Goal: Task Accomplishment & Management: Manage account settings

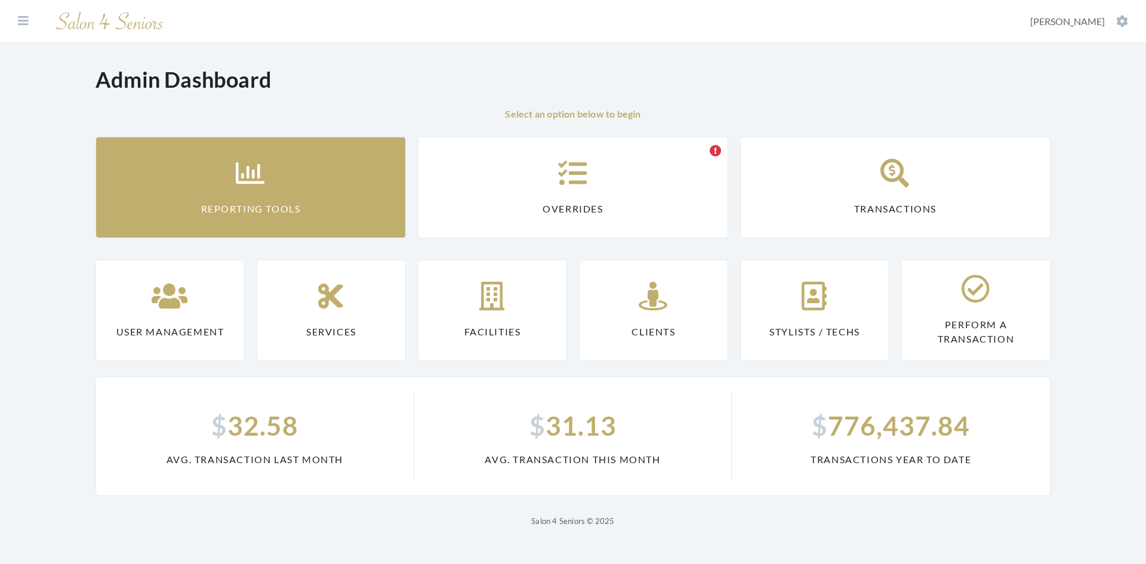
click at [323, 183] on link "Reporting Tools" at bounding box center [251, 187] width 310 height 101
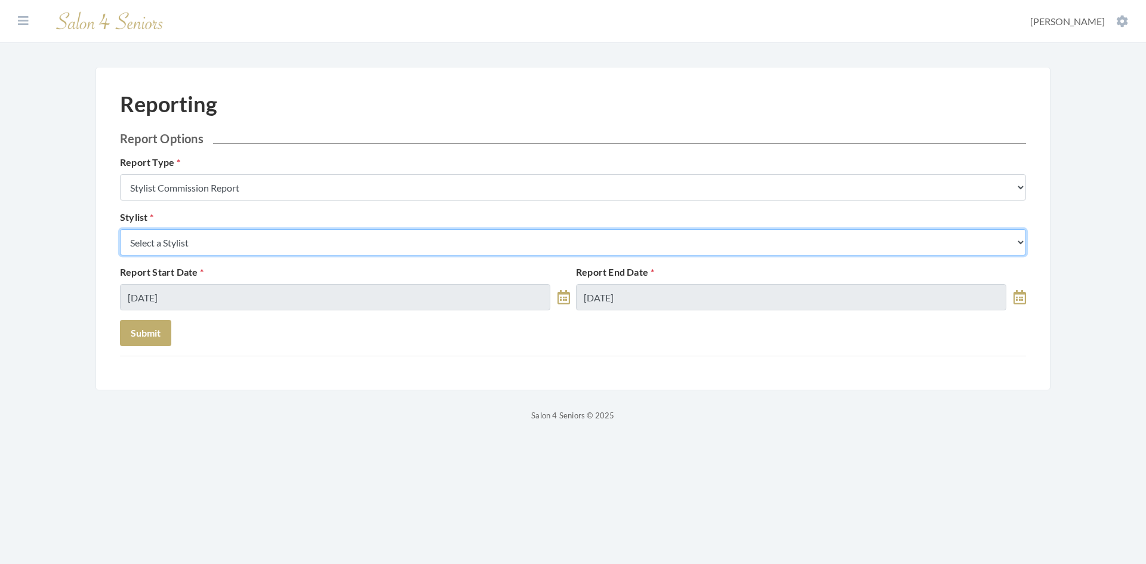
click at [290, 248] on select "Select a Stylist Alaina Krumm Alisha Teasley Anna White April Dructor Ashley Ve…" at bounding box center [573, 242] width 906 height 26
select select "182"
click at [120, 229] on select "Select a Stylist Alaina Krumm Alisha Teasley Anna White April Dructor Ashley Ve…" at bounding box center [573, 242] width 906 height 26
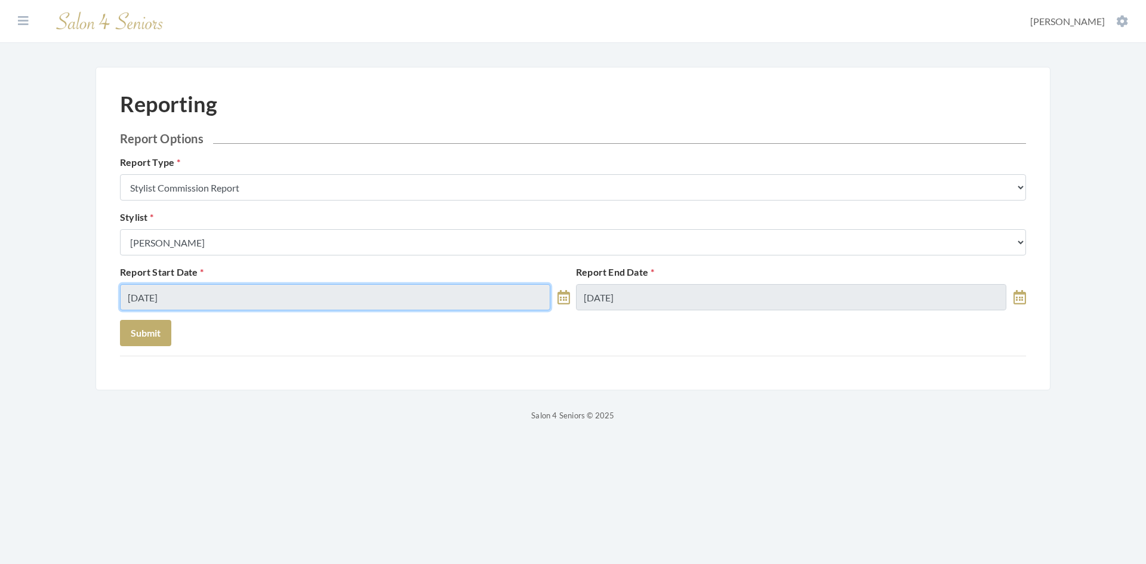
click at [271, 298] on input "08/15/2025" at bounding box center [335, 297] width 430 height 26
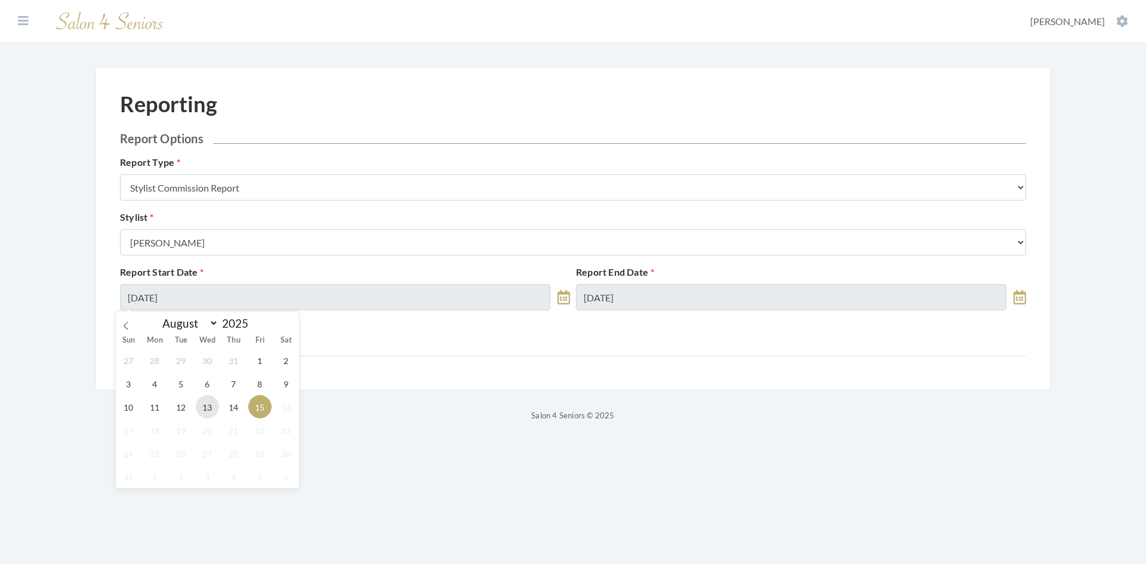
click at [205, 407] on span "13" at bounding box center [207, 406] width 23 height 23
type input "08/13/2025"
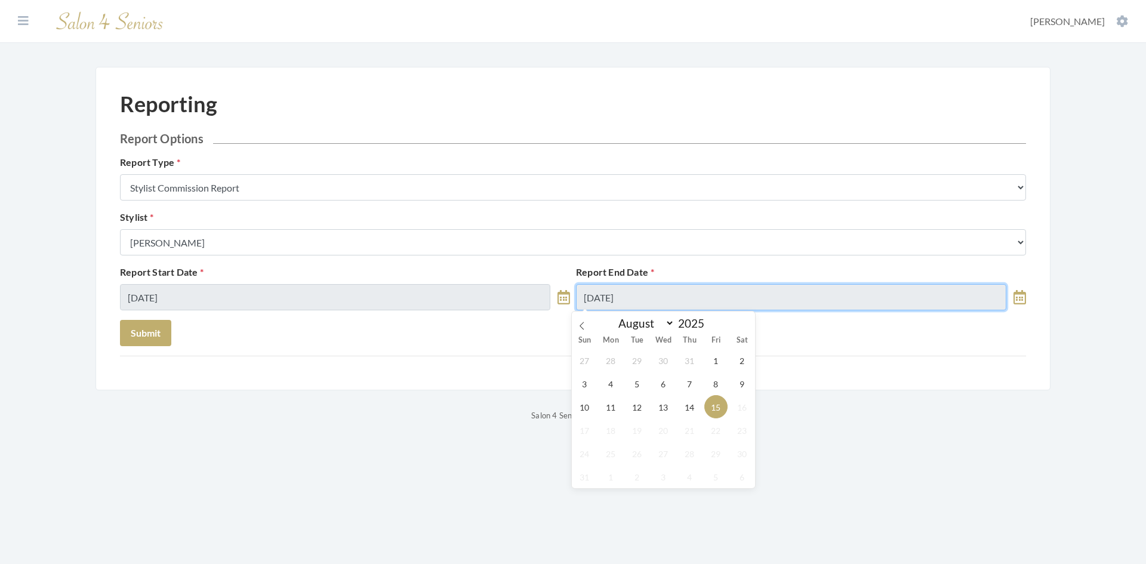
click at [672, 294] on input "08/15/2025" at bounding box center [791, 297] width 430 height 26
click at [669, 408] on span "13" at bounding box center [663, 406] width 23 height 23
type input "08/13/2025"
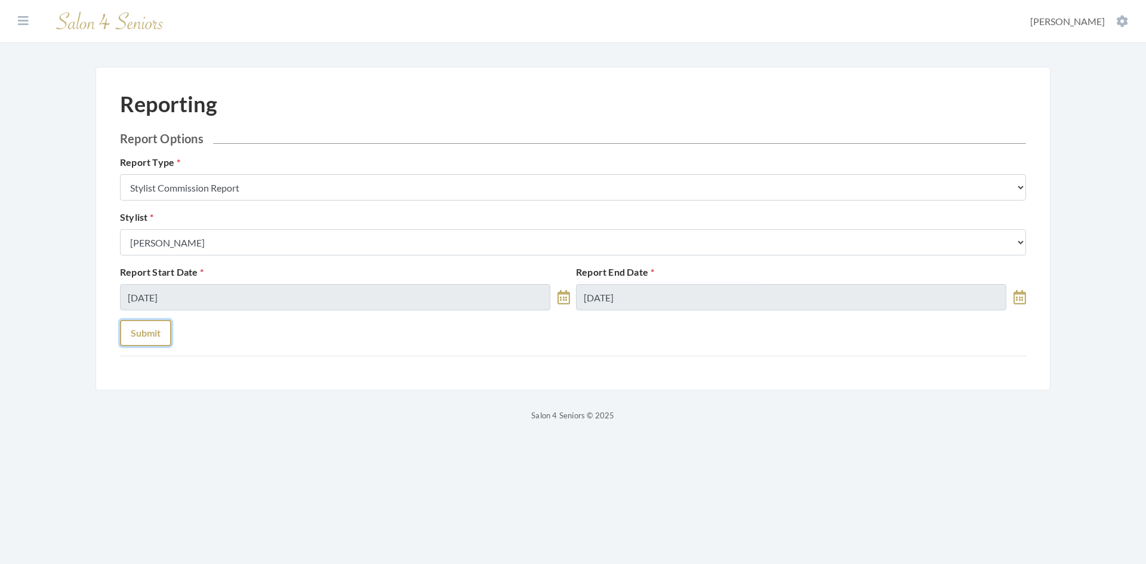
click at [151, 334] on button "Submit" at bounding box center [145, 333] width 51 height 26
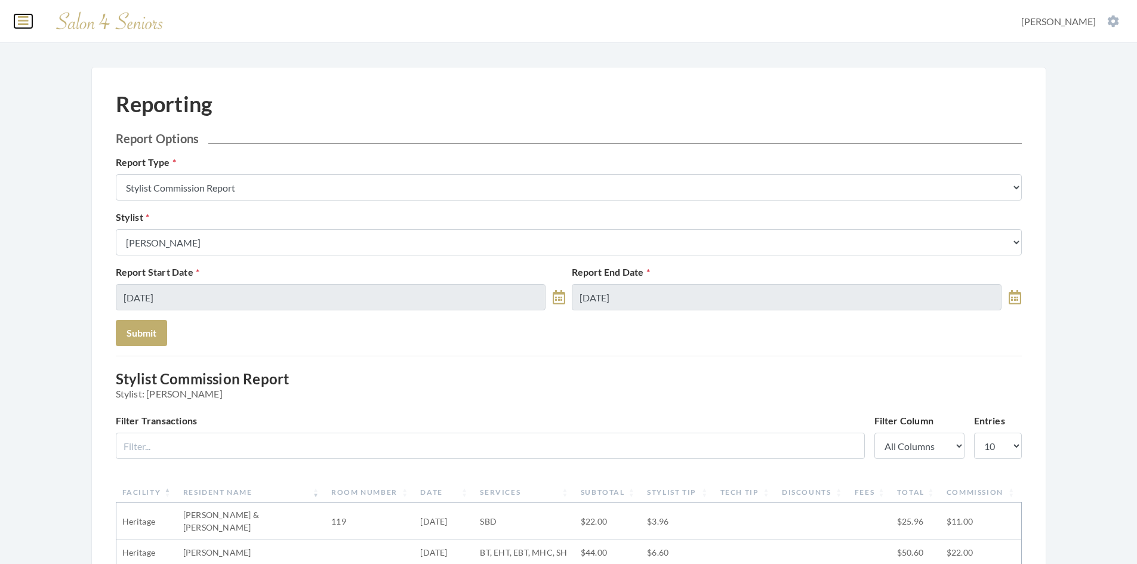
click at [21, 20] on icon at bounding box center [23, 21] width 11 height 12
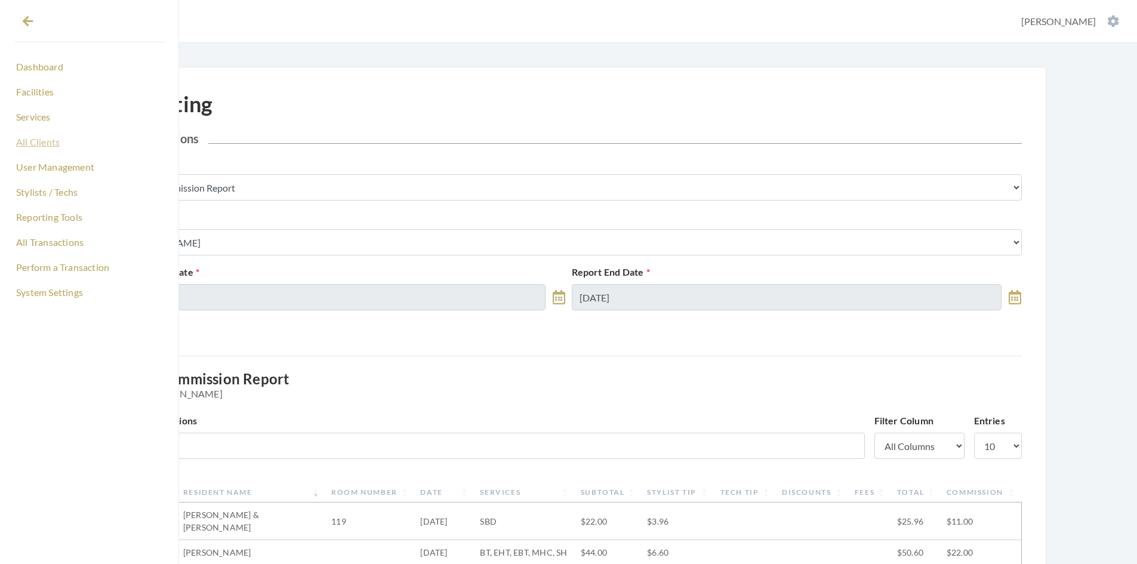
click at [44, 136] on link "All Clients" at bounding box center [89, 142] width 150 height 20
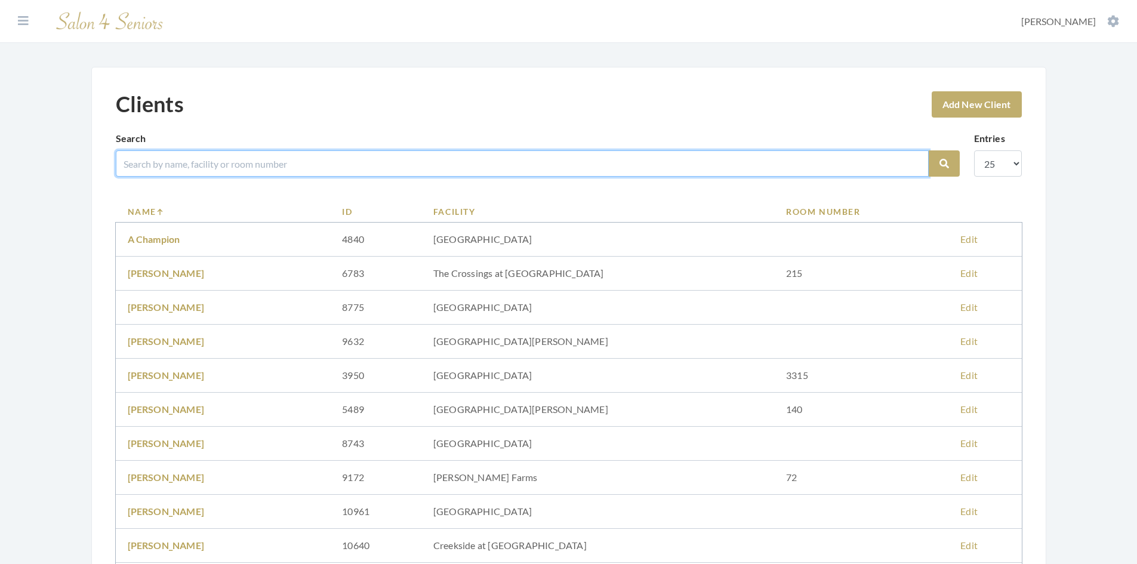
click at [181, 164] on input "search" at bounding box center [522, 163] width 813 height 26
type input "olling"
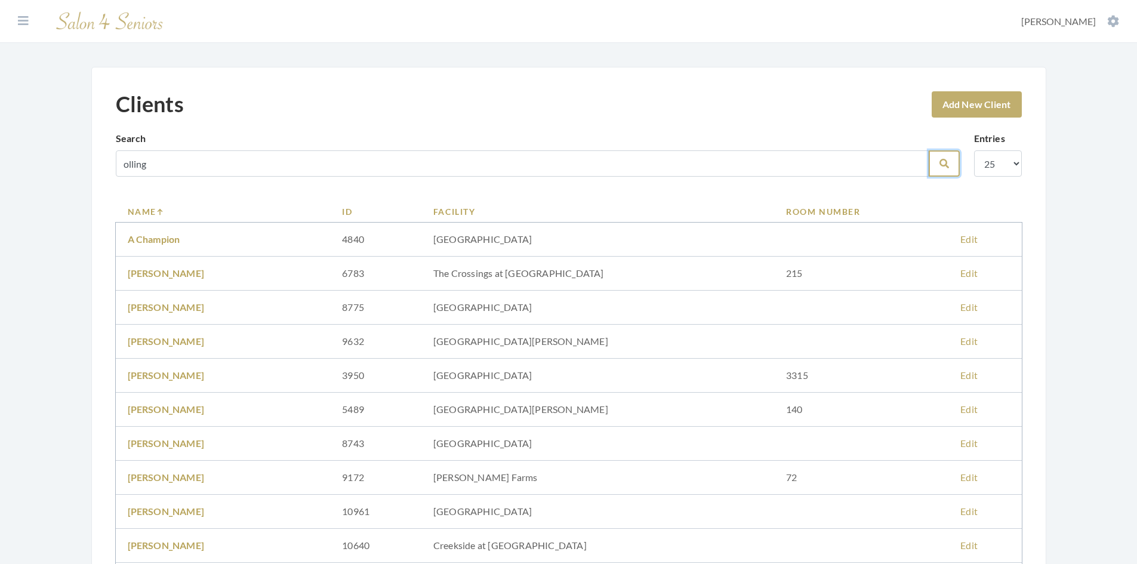
click at [953, 165] on button "Search" at bounding box center [944, 163] width 31 height 26
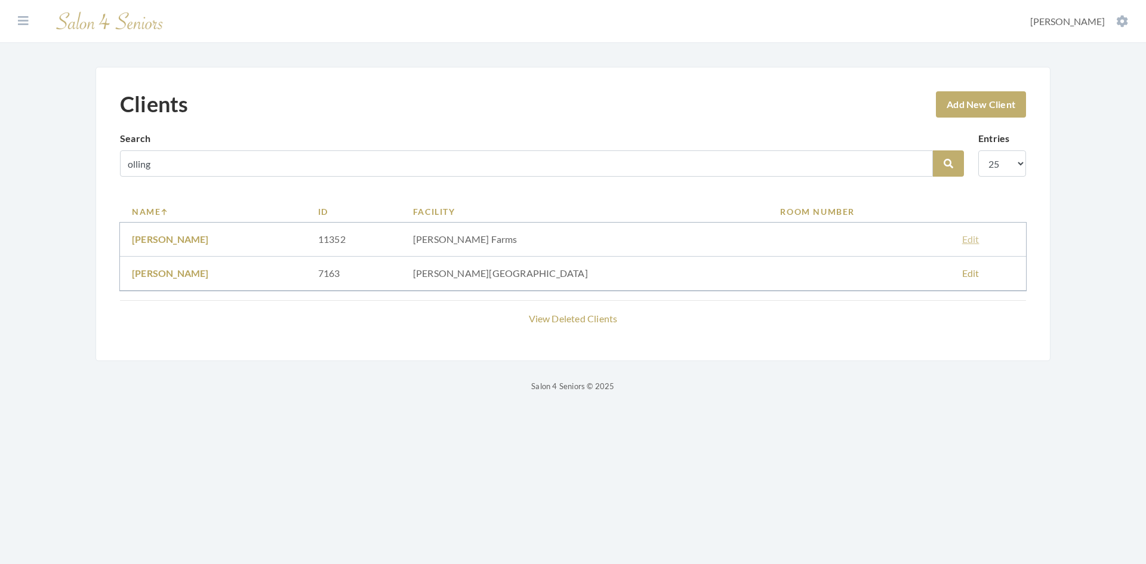
click at [962, 241] on link "Edit" at bounding box center [970, 238] width 17 height 11
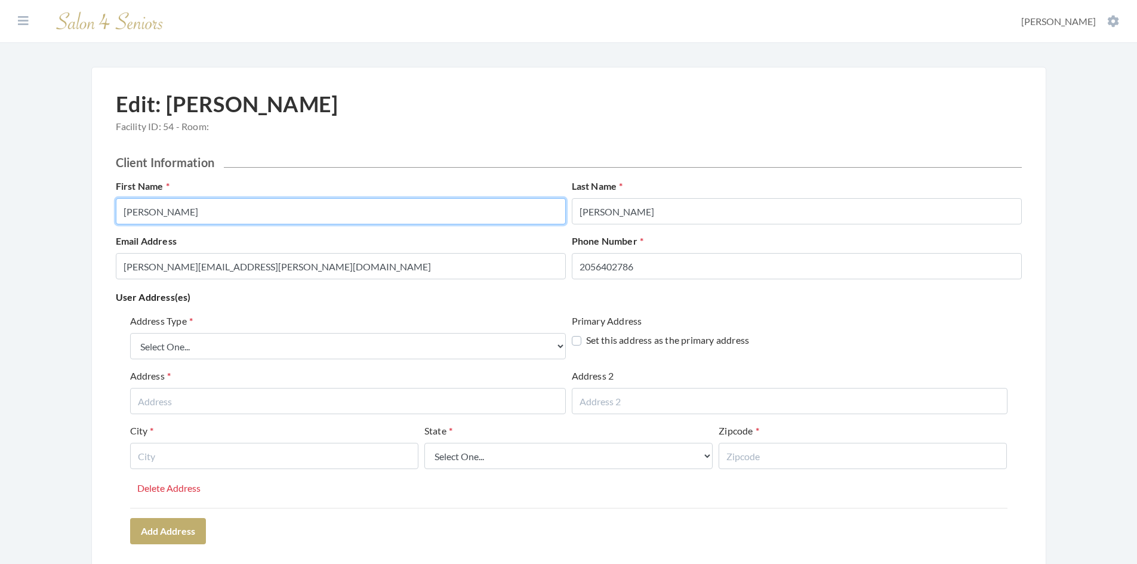
drag, startPoint x: 173, startPoint y: 214, endPoint x: 104, endPoint y: 216, distance: 68.7
type input "HELEN"
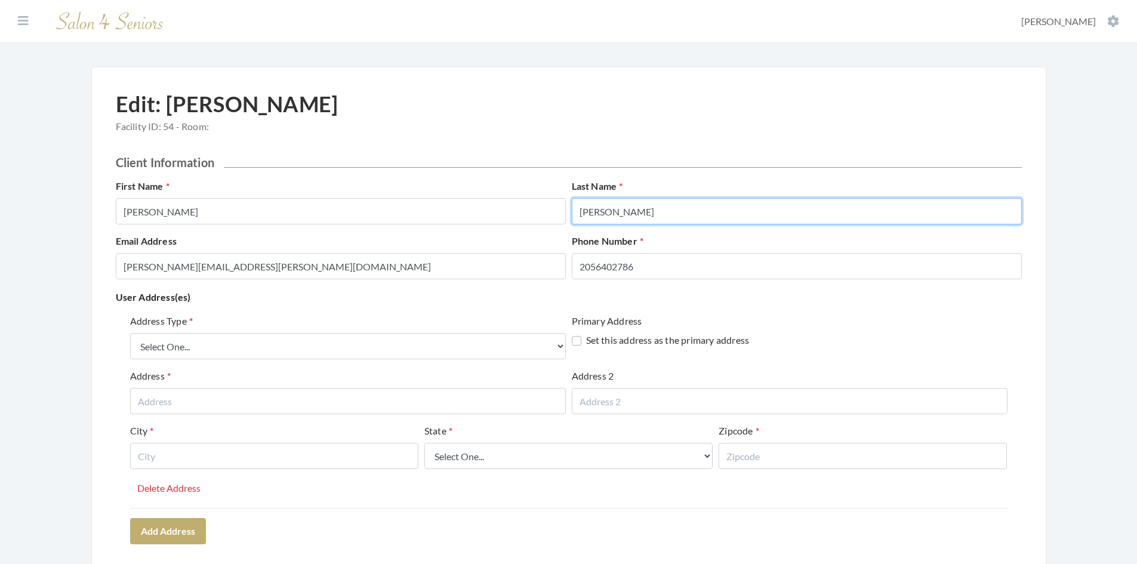
click at [625, 213] on input "Ollinger" at bounding box center [797, 211] width 450 height 26
drag, startPoint x: 625, startPoint y: 213, endPoint x: 573, endPoint y: 211, distance: 52.0
click at [573, 211] on input "Ollinger" at bounding box center [797, 211] width 450 height 26
type input "OLLINGER"
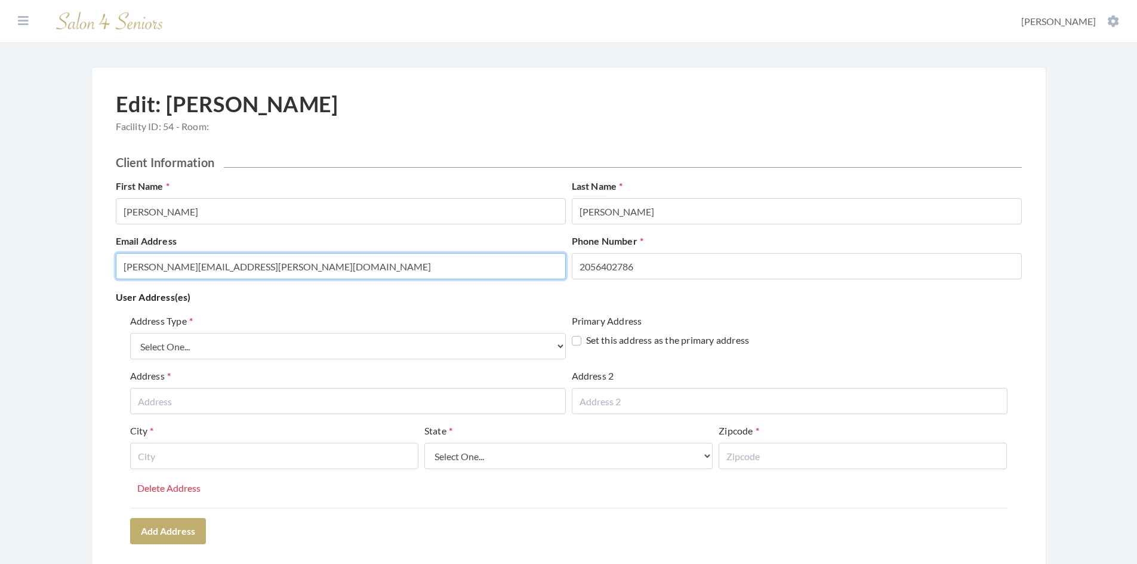
drag, startPoint x: 312, startPoint y: 272, endPoint x: 109, endPoint y: 286, distance: 204.1
paste input "lynfranklin84@gmail.com"
type input "lynfranklin84@gmail.com"
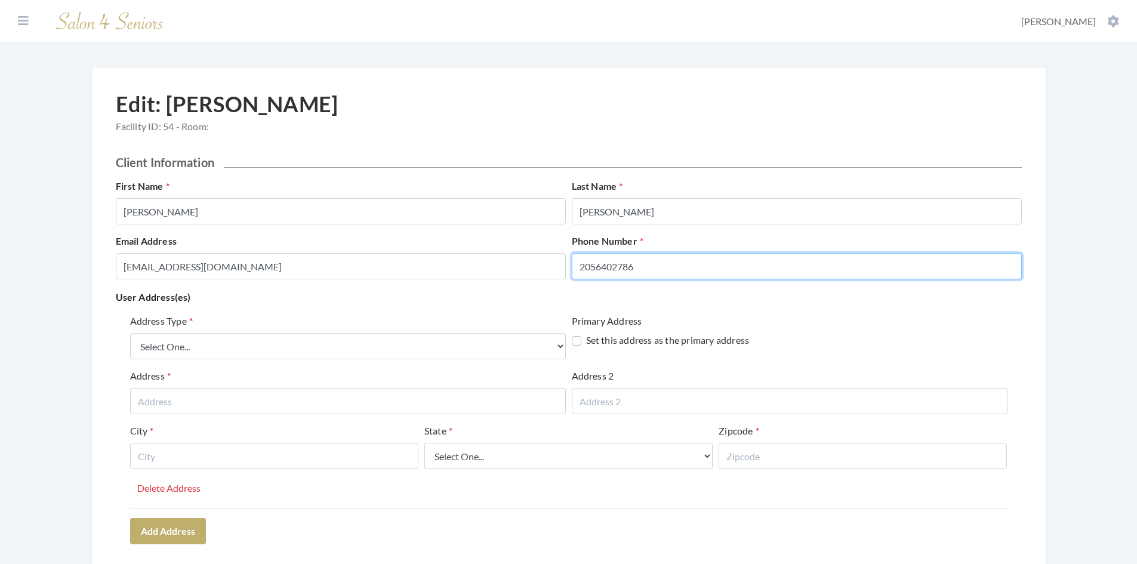
drag, startPoint x: 648, startPoint y: 263, endPoint x: 571, endPoint y: 265, distance: 77.6
click at [571, 264] on div "Phone Number 2056402786" at bounding box center [797, 256] width 456 height 45
type input "251-377-1968"
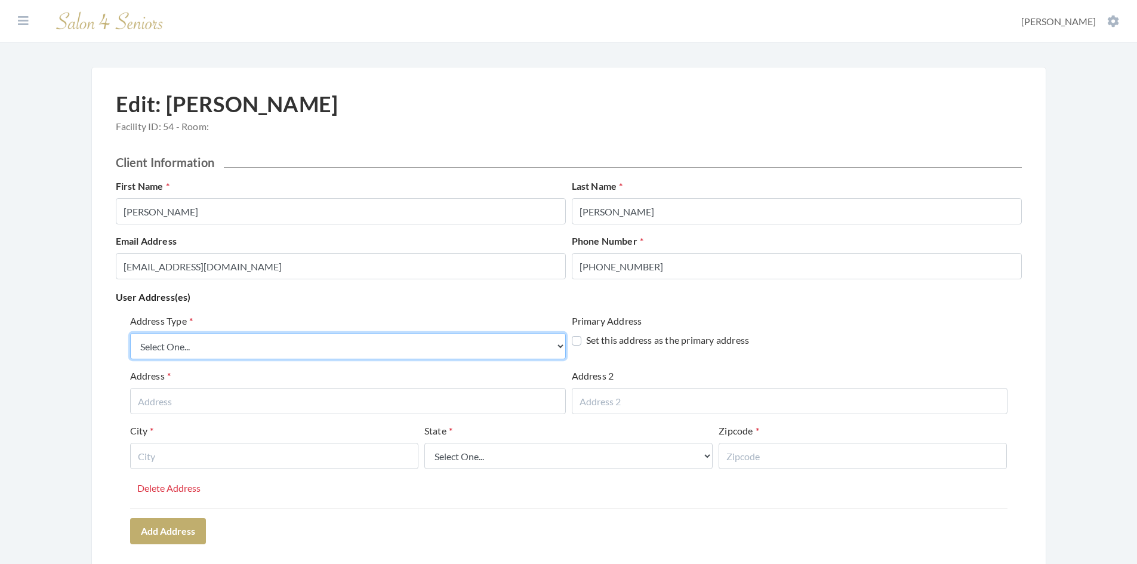
click at [429, 346] on select "Select One... Office Address Home Address Billing Address" at bounding box center [348, 346] width 436 height 26
select select "office"
click at [130, 333] on select "Select One... Office Address Home Address Billing Address" at bounding box center [348, 346] width 436 height 26
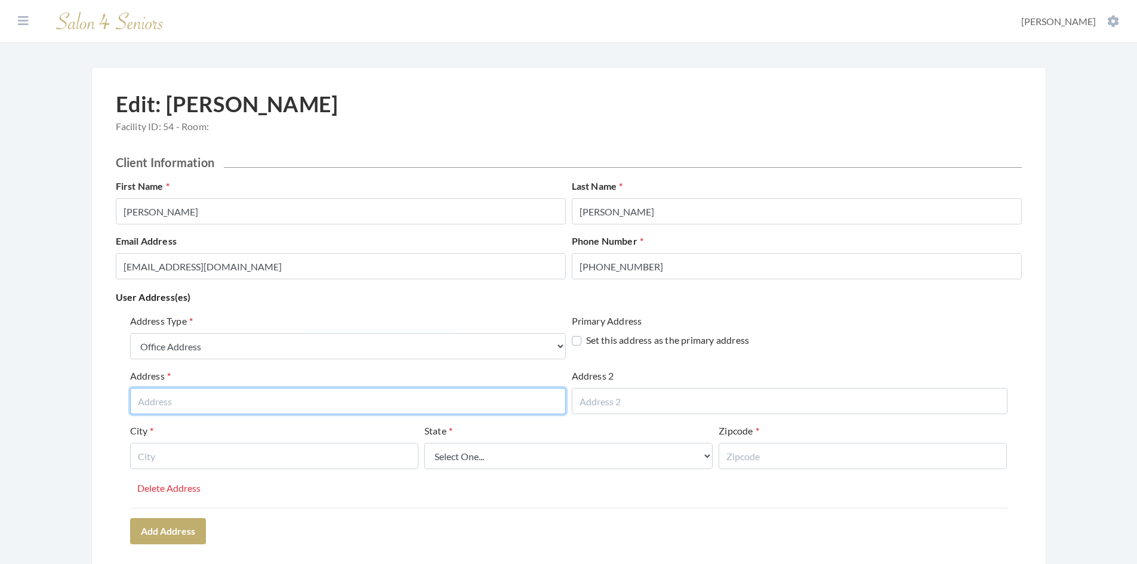
click at [316, 406] on input "text" at bounding box center [348, 401] width 436 height 26
type input "2231 Victory Lane"
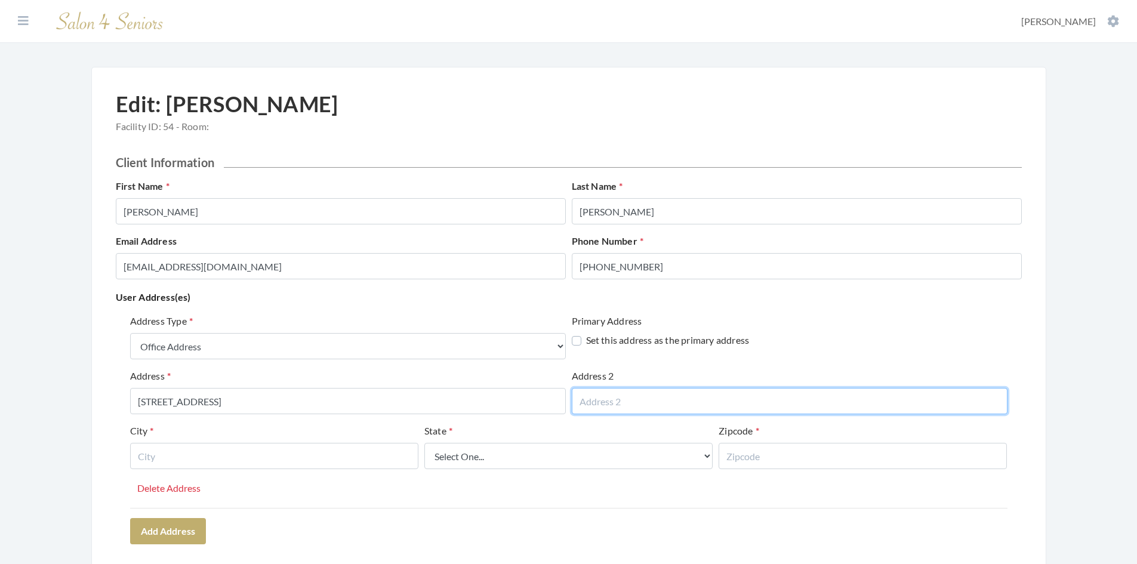
type input "Suite 100"
type input "Hoover"
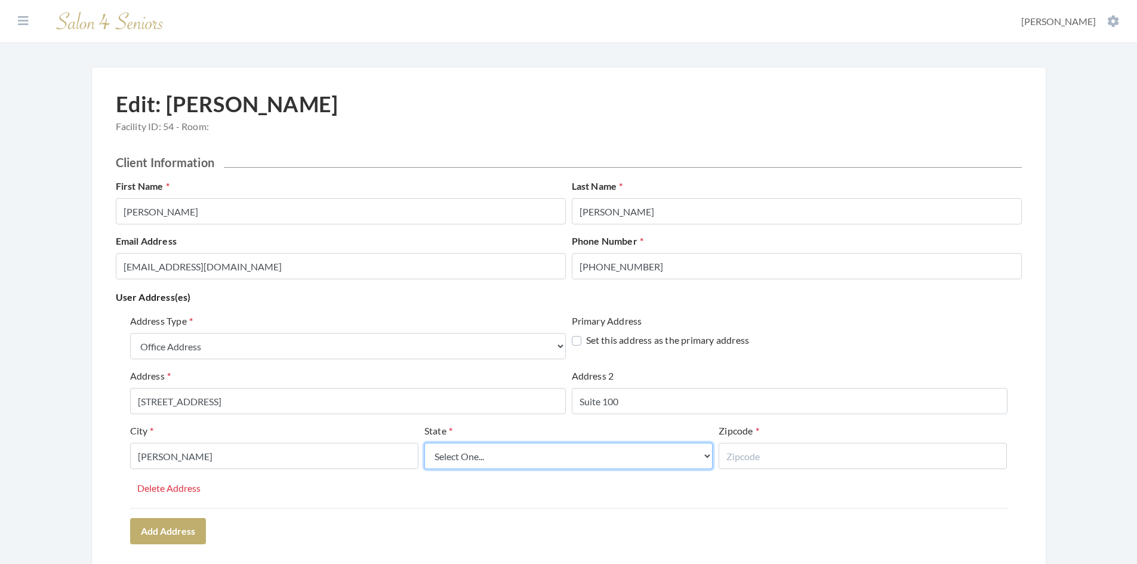
select select "al"
type input "35216"
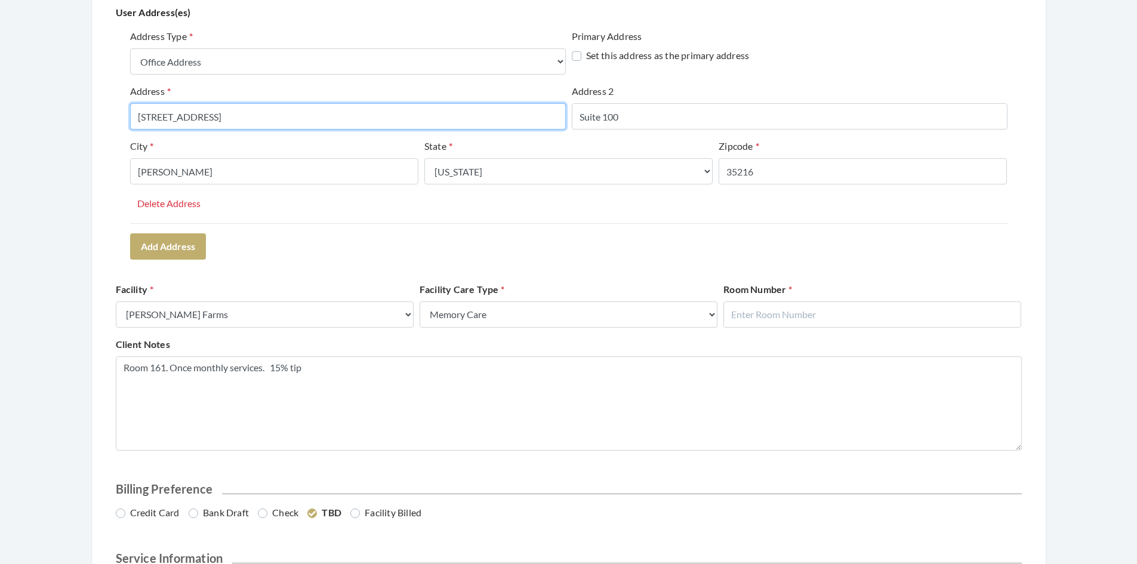
scroll to position [299, 0]
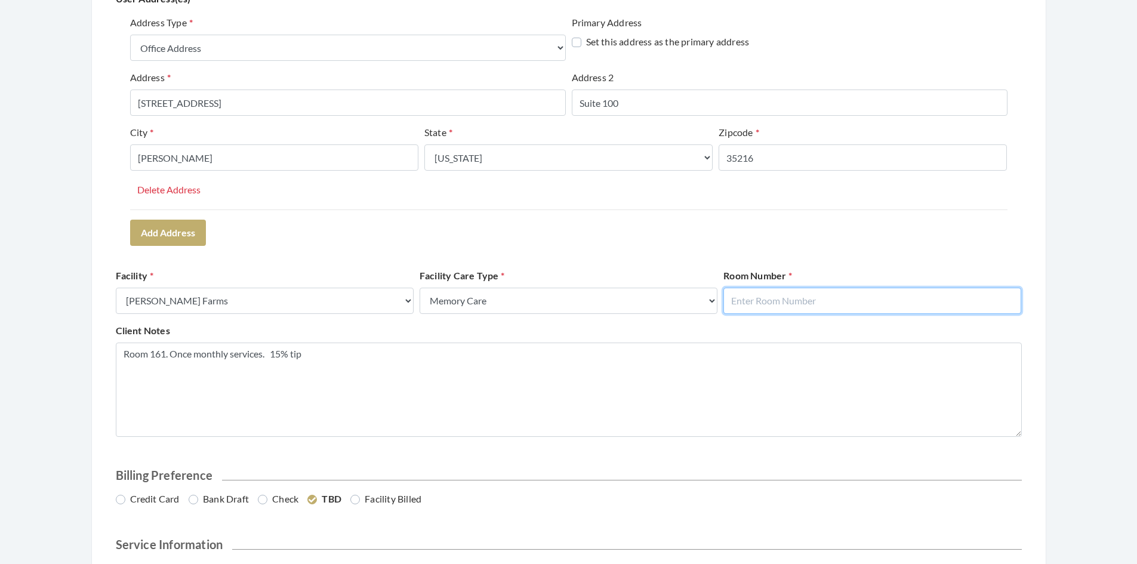
click at [749, 302] on input "text" at bounding box center [873, 301] width 298 height 26
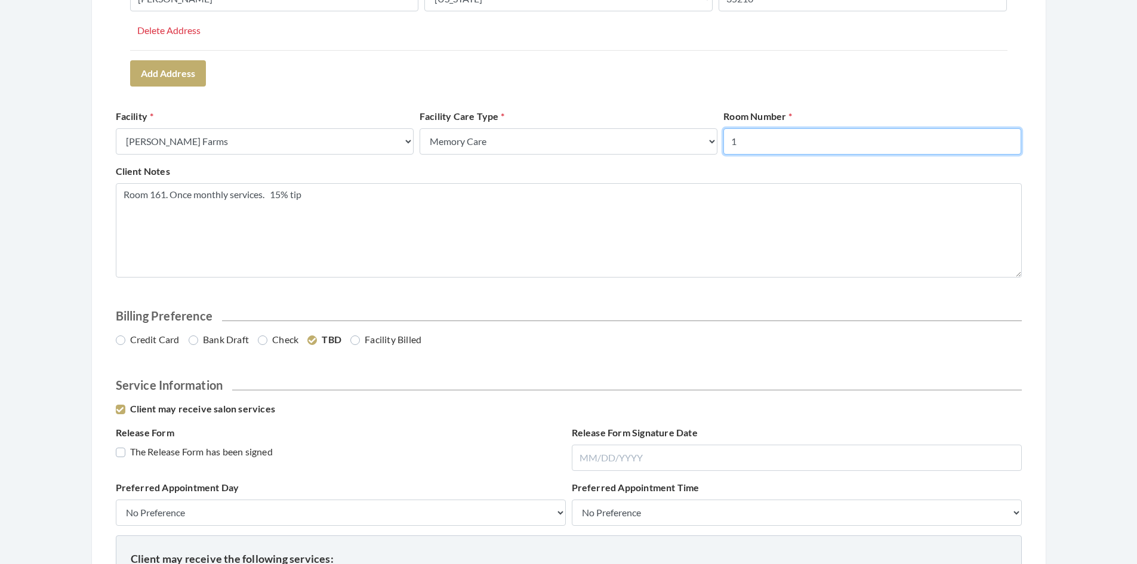
scroll to position [478, 0]
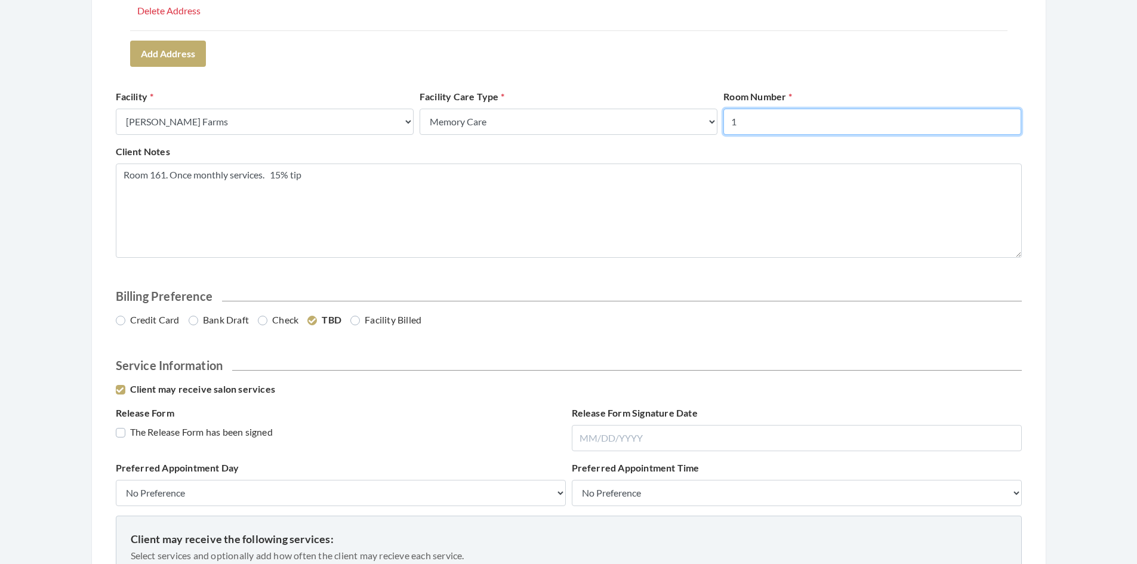
type input "1"
click at [120, 318] on label "Credit Card" at bounding box center [148, 320] width 64 height 14
radio input "true"
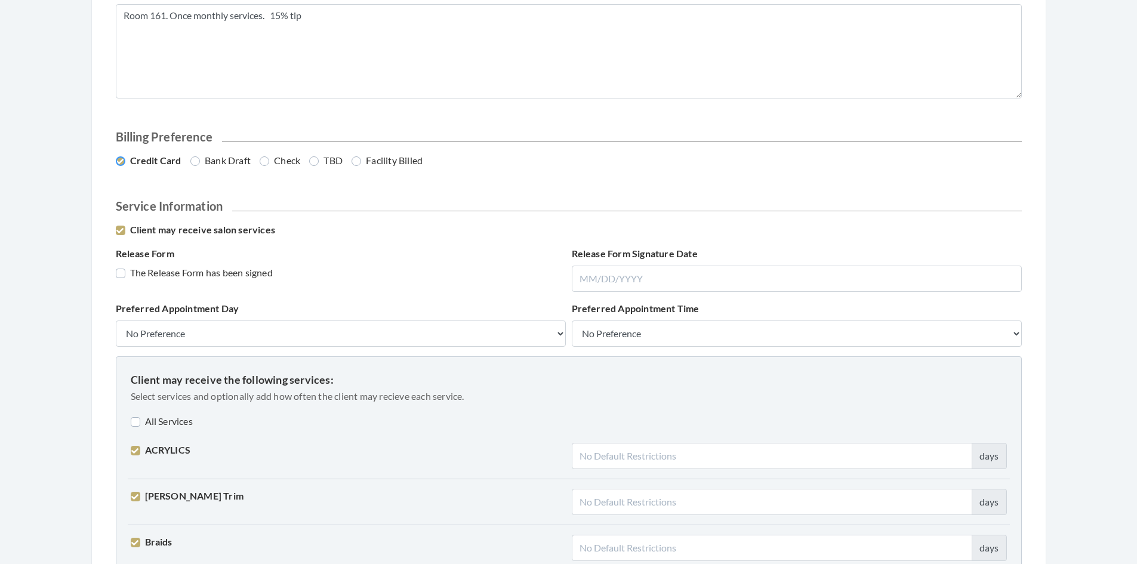
scroll to position [716, 0]
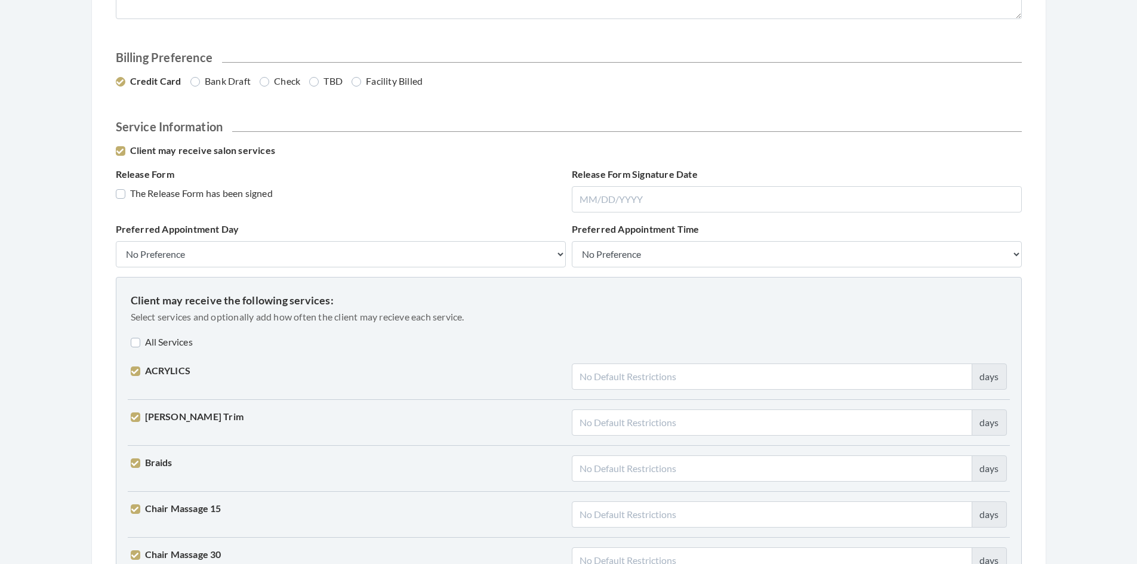
click at [137, 340] on label "All Services" at bounding box center [162, 342] width 62 height 14
click at [137, 340] on label "All Services" at bounding box center [164, 342] width 66 height 14
checkbox input "false"
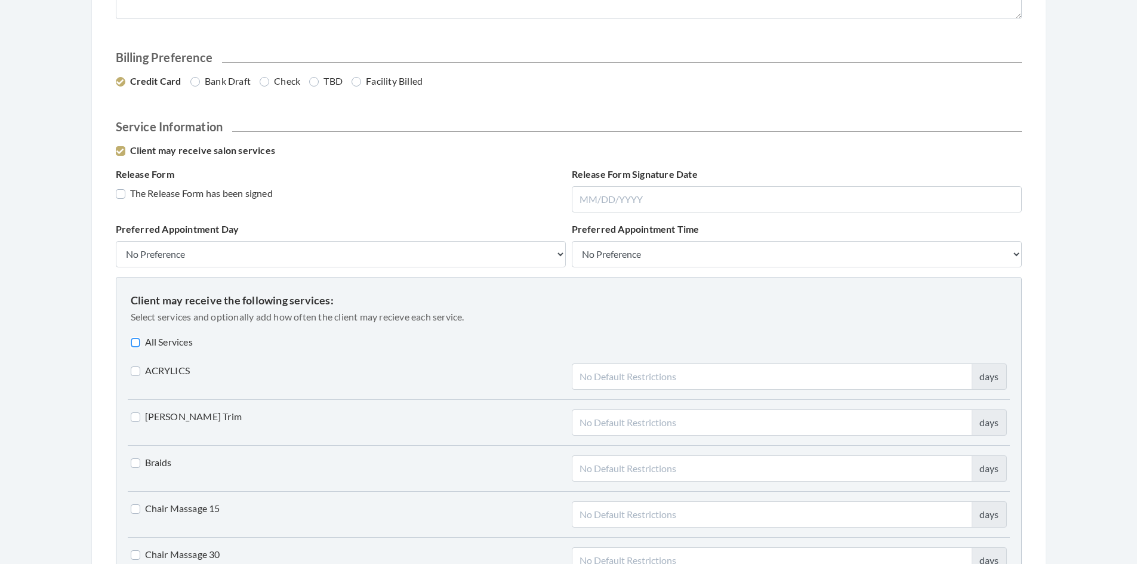
checkbox input "false"
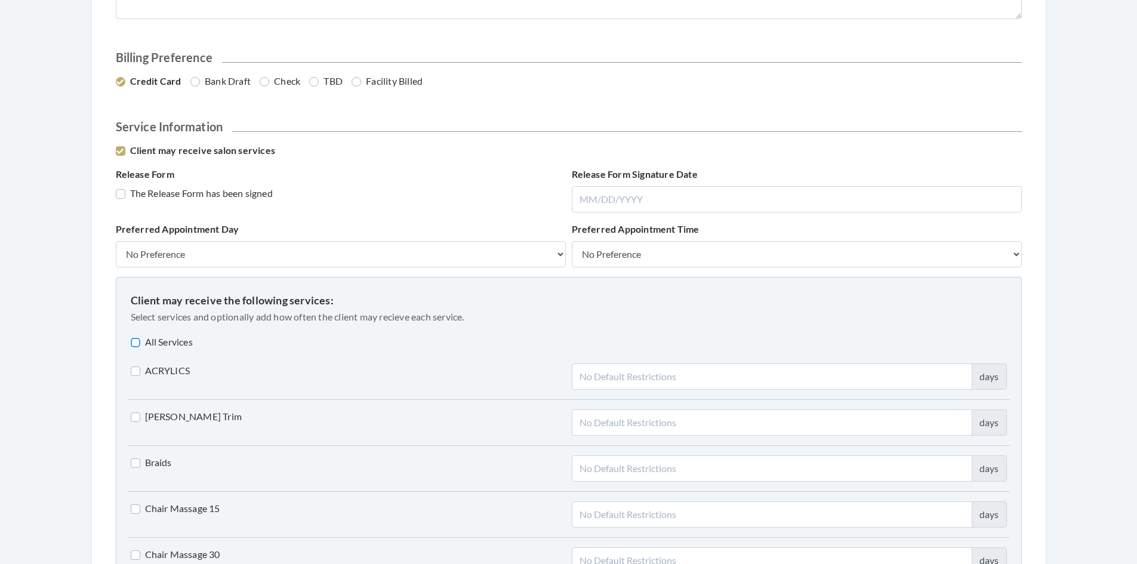
checkbox input "false"
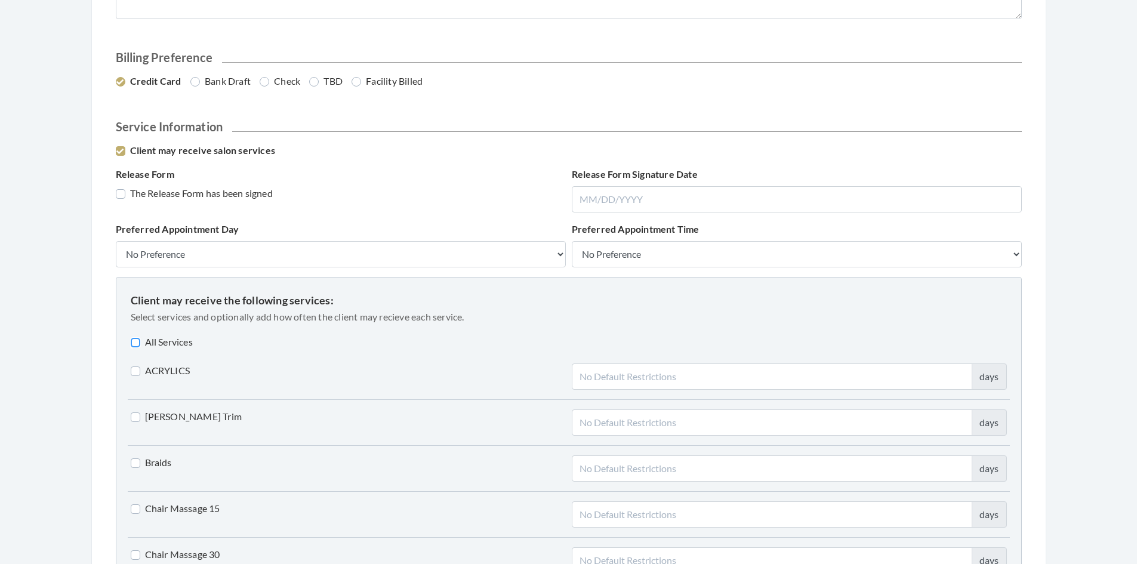
checkbox input "false"
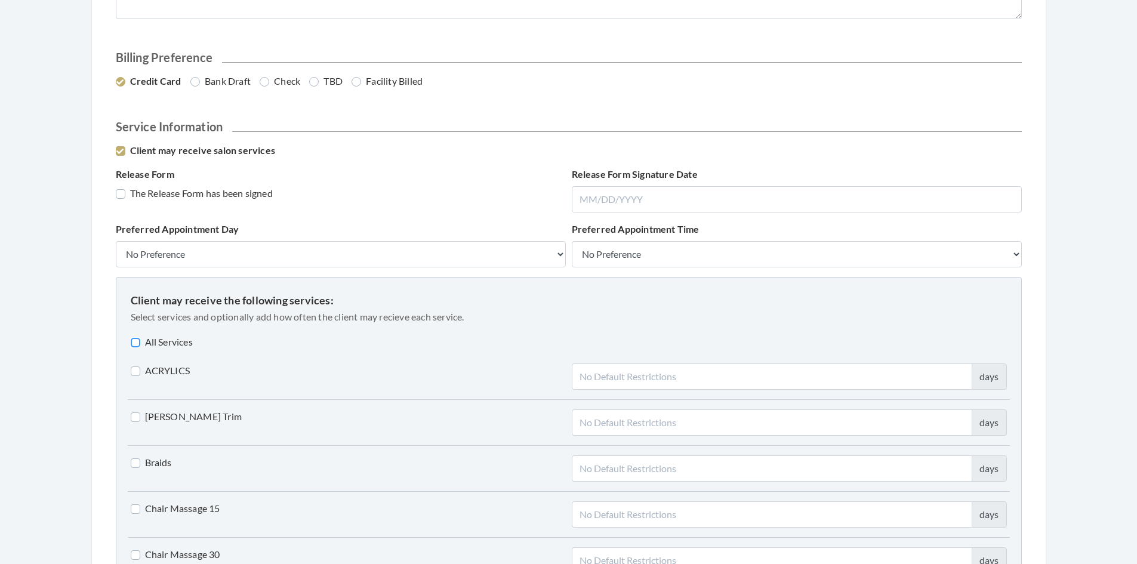
checkbox input "false"
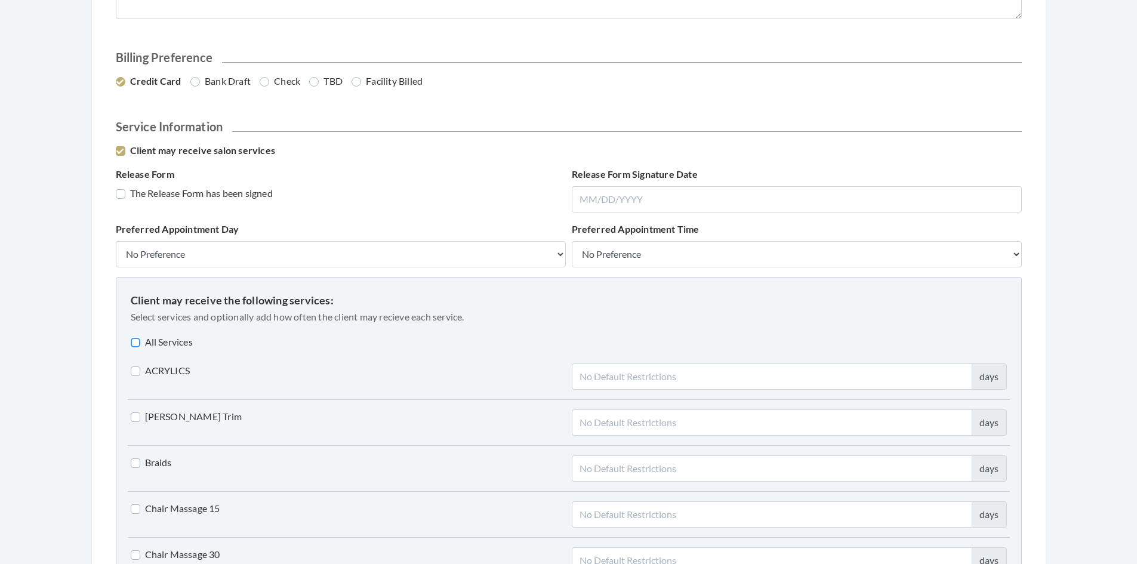
checkbox input "false"
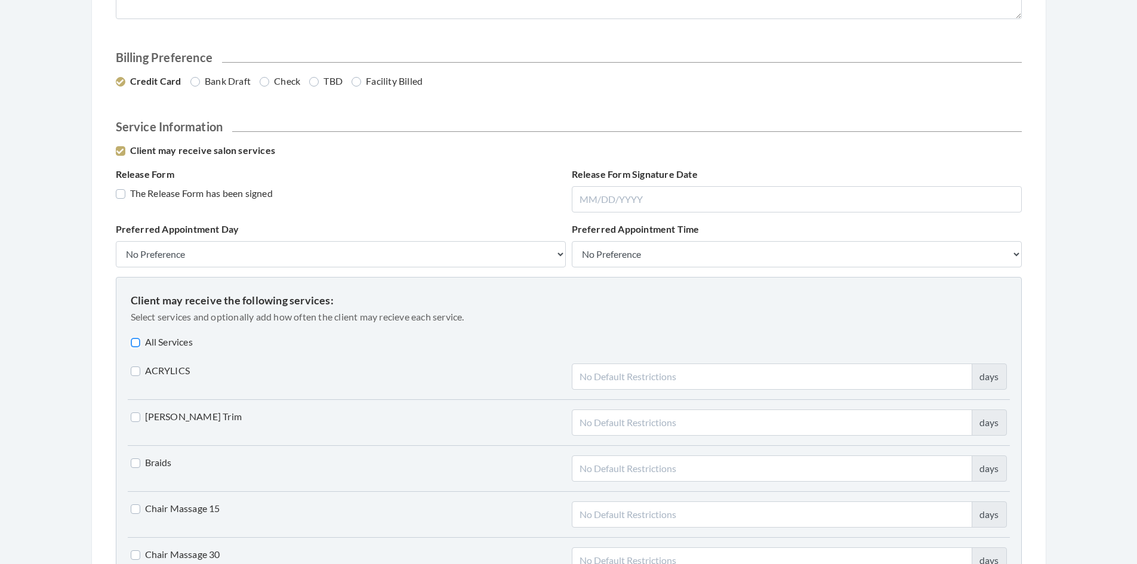
checkbox input "false"
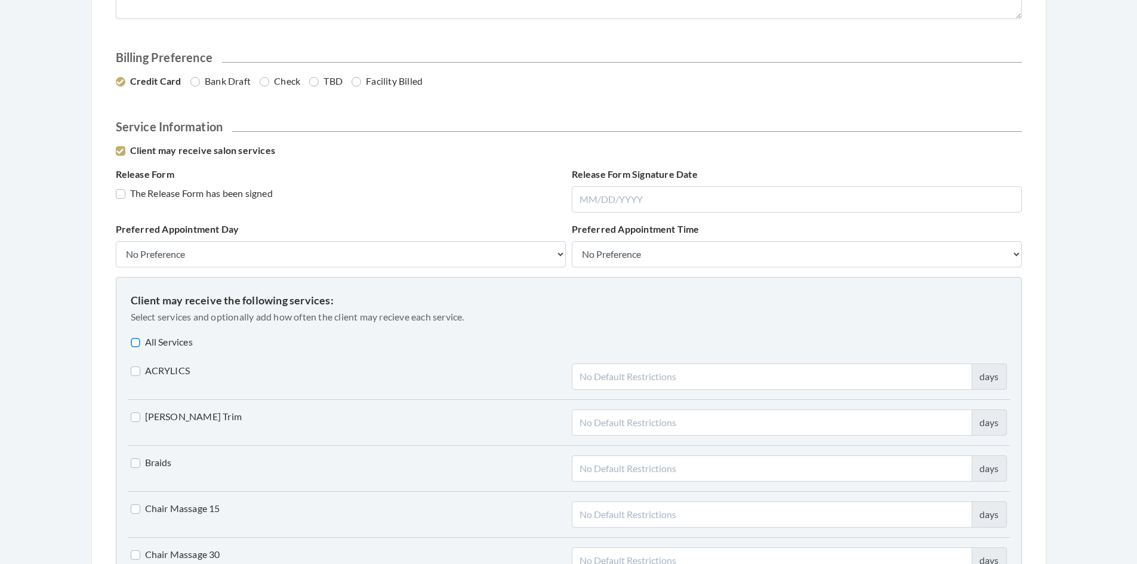
checkbox input "false"
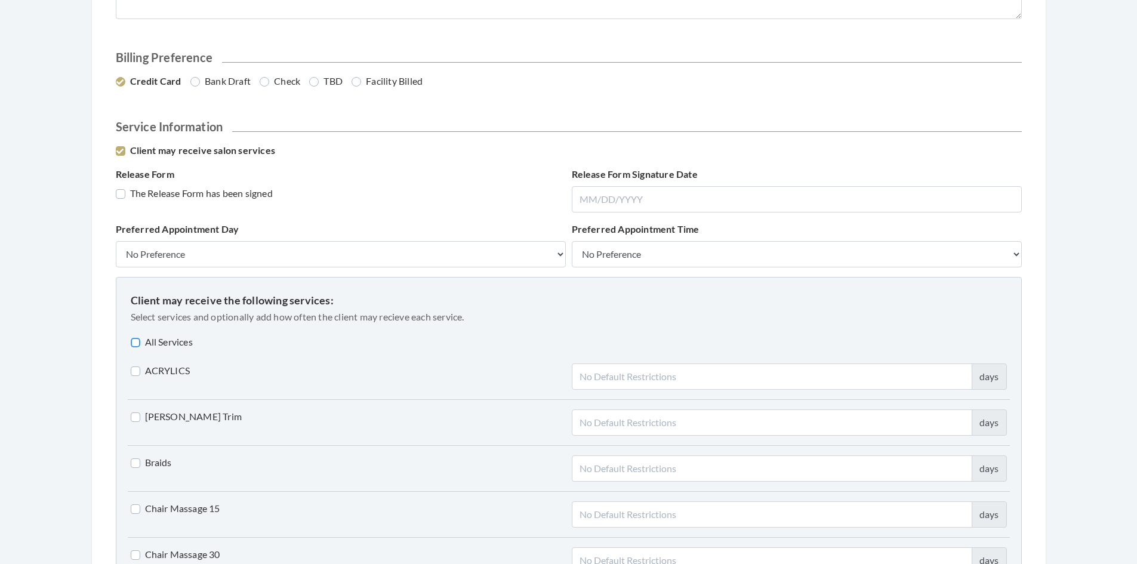
checkbox input "false"
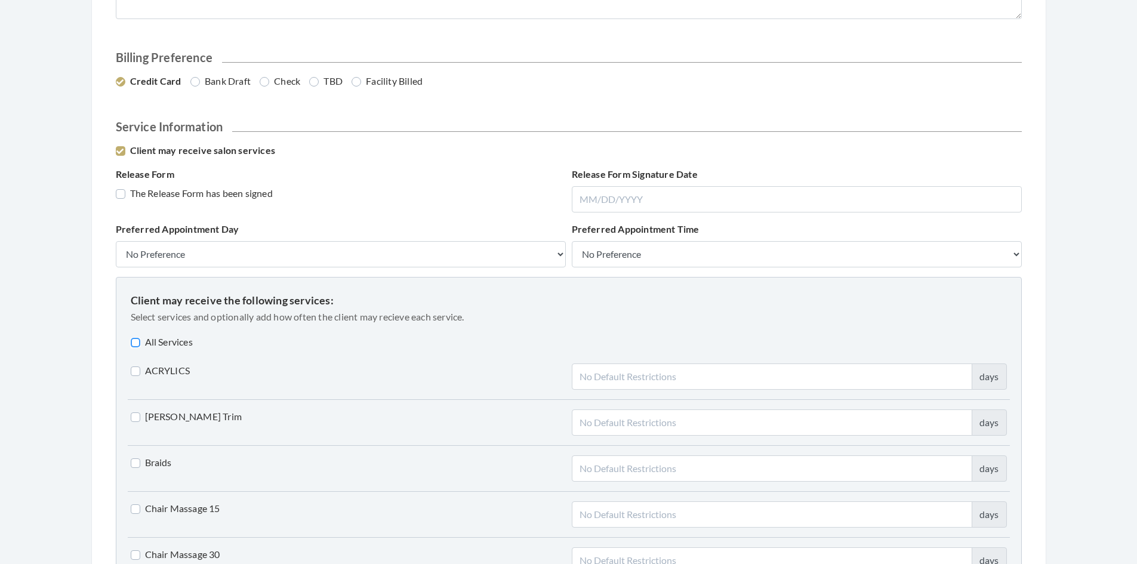
checkbox input "false"
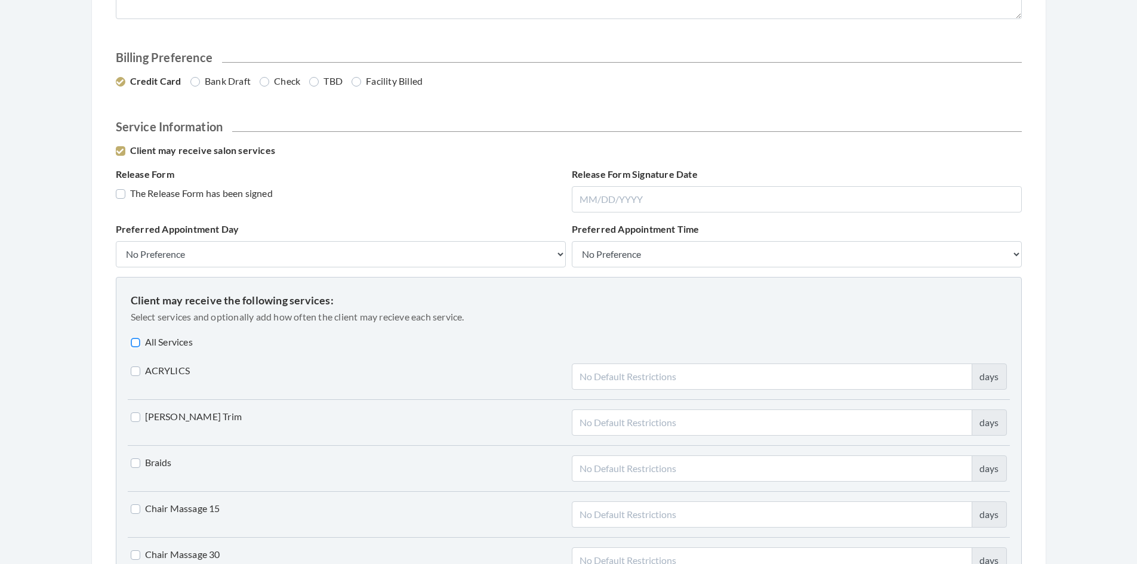
checkbox input "false"
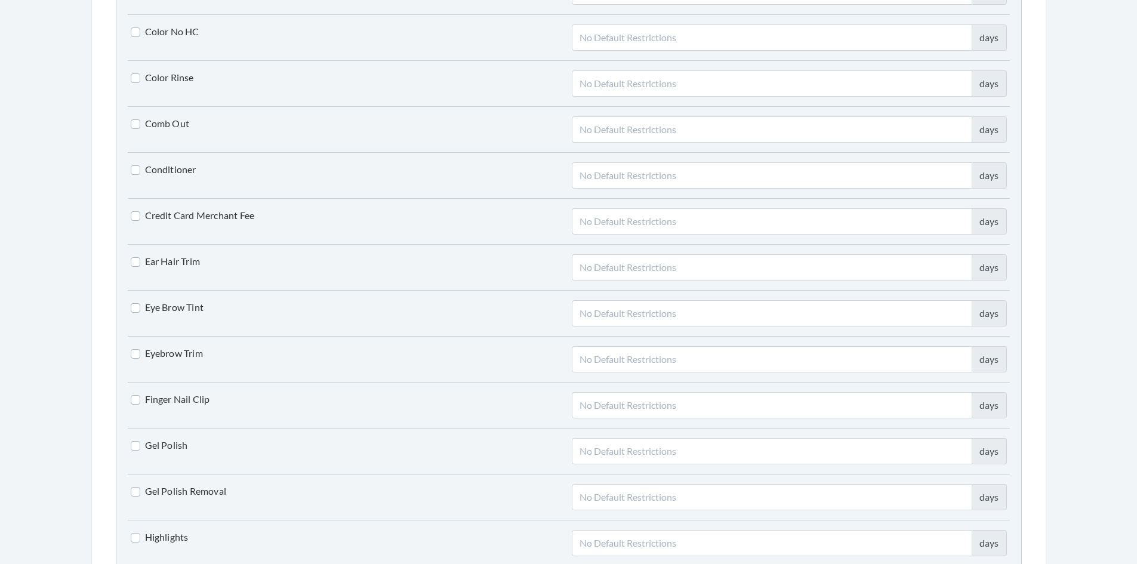
scroll to position [1493, 0]
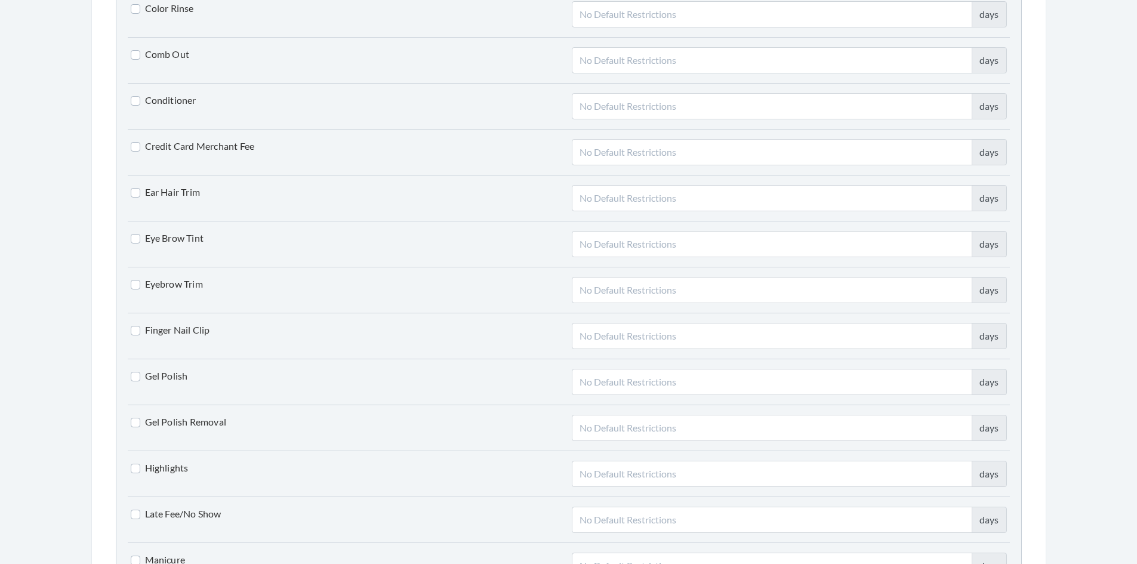
click at [132, 331] on label "Finger Nail Clip" at bounding box center [170, 330] width 79 height 14
checkbox input "true"
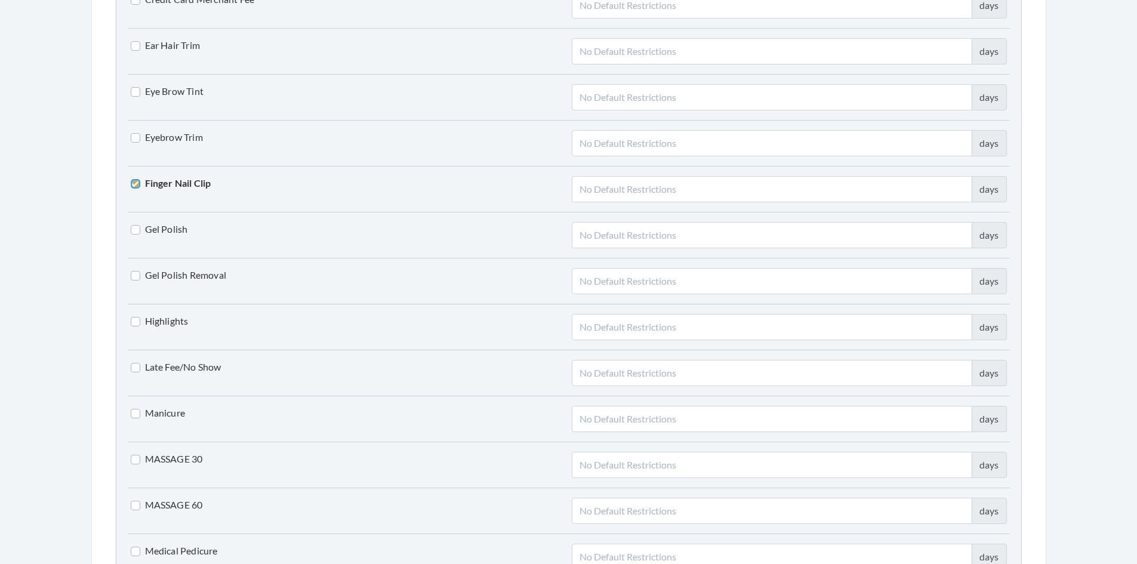
scroll to position [1672, 0]
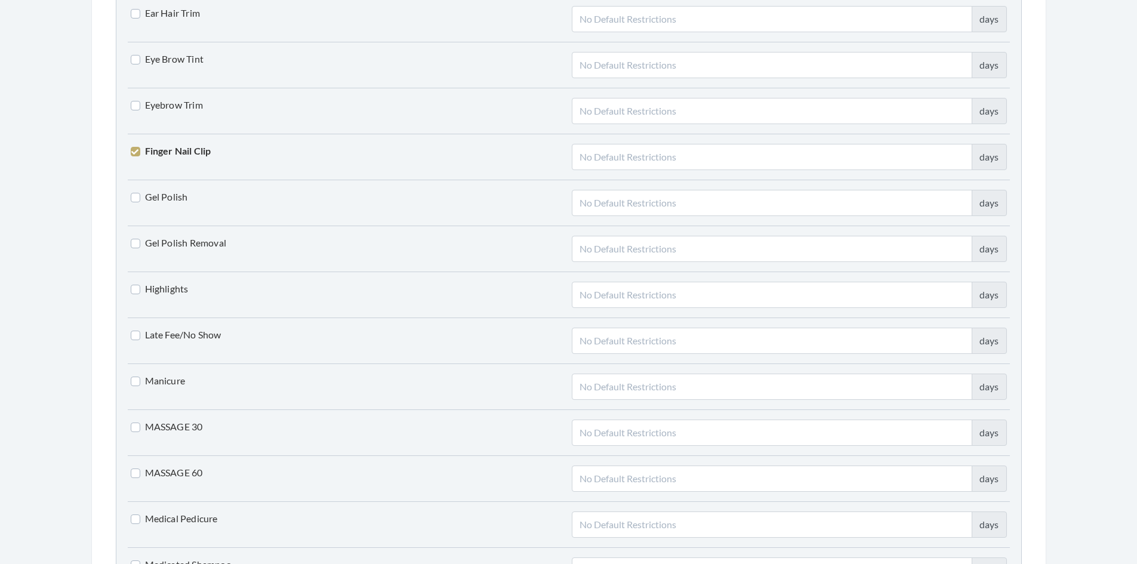
click at [139, 379] on label "Manicure" at bounding box center [158, 381] width 55 height 14
checkbox input "true"
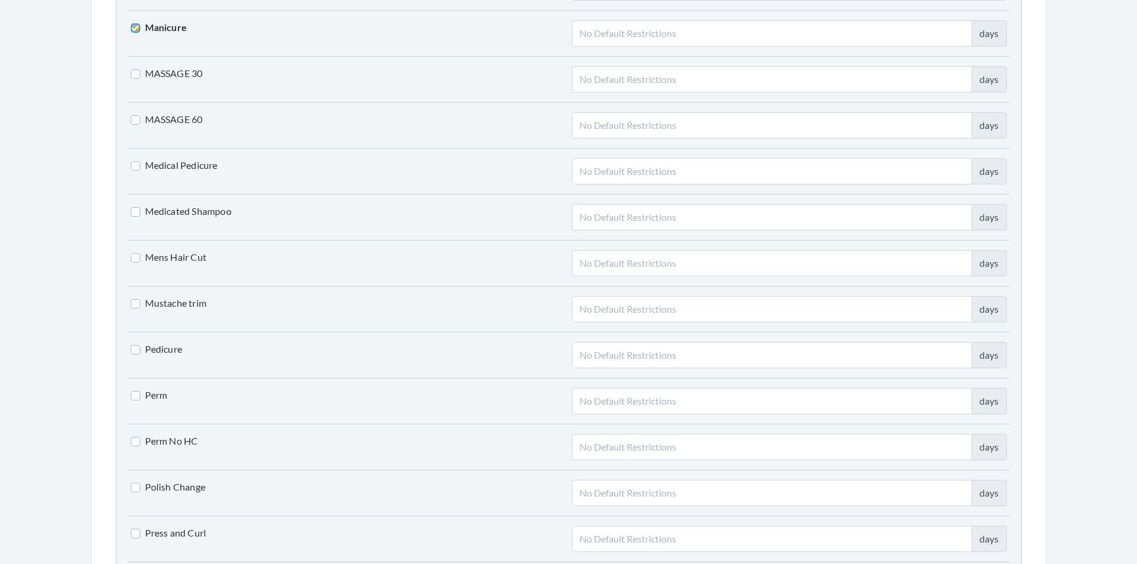
scroll to position [2030, 0]
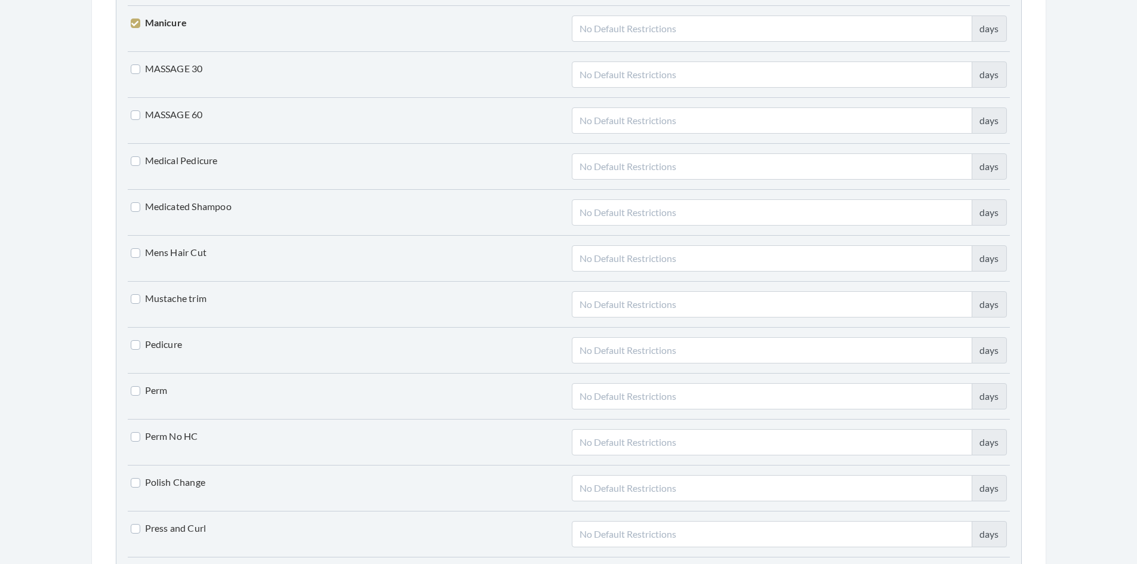
click at [137, 343] on label "Pedicure" at bounding box center [157, 344] width 52 height 14
checkbox input "true"
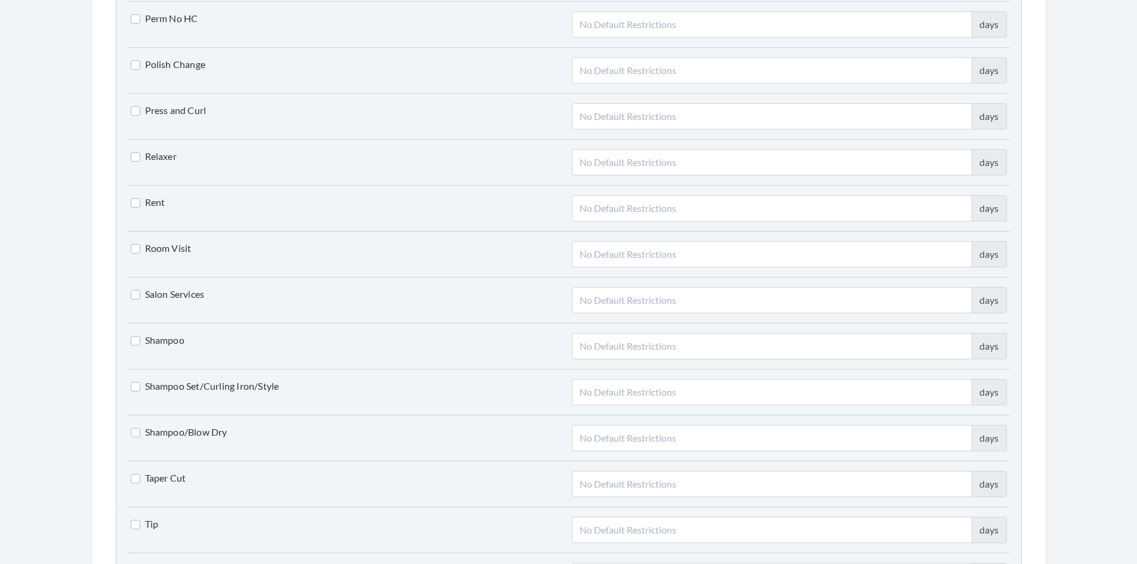
scroll to position [2508, 0]
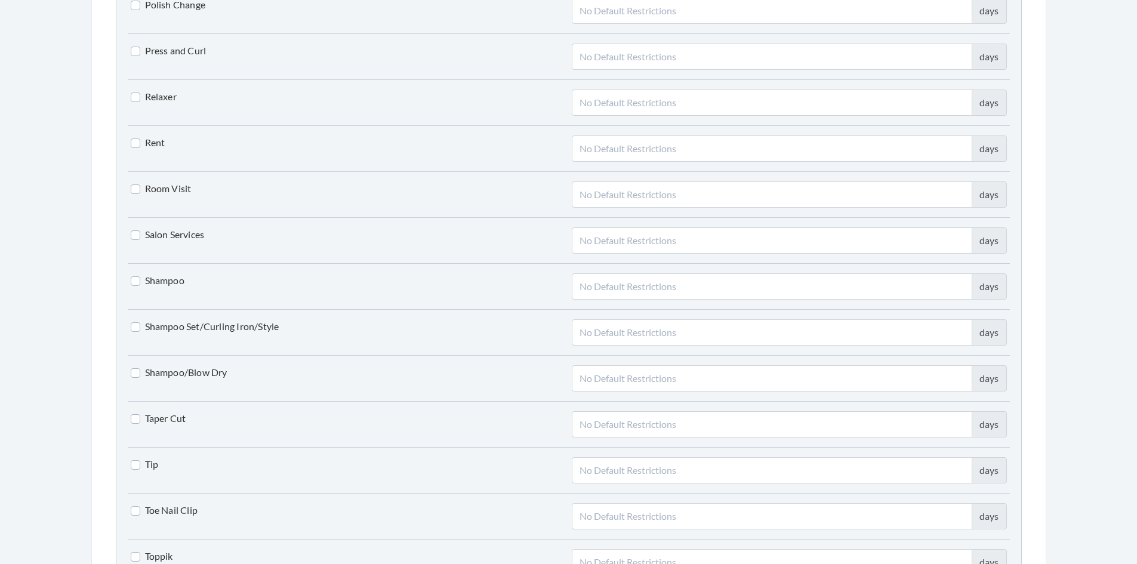
click at [134, 333] on label "Shampoo Set/Curling Iron/Style" at bounding box center [205, 326] width 149 height 14
checkbox input "true"
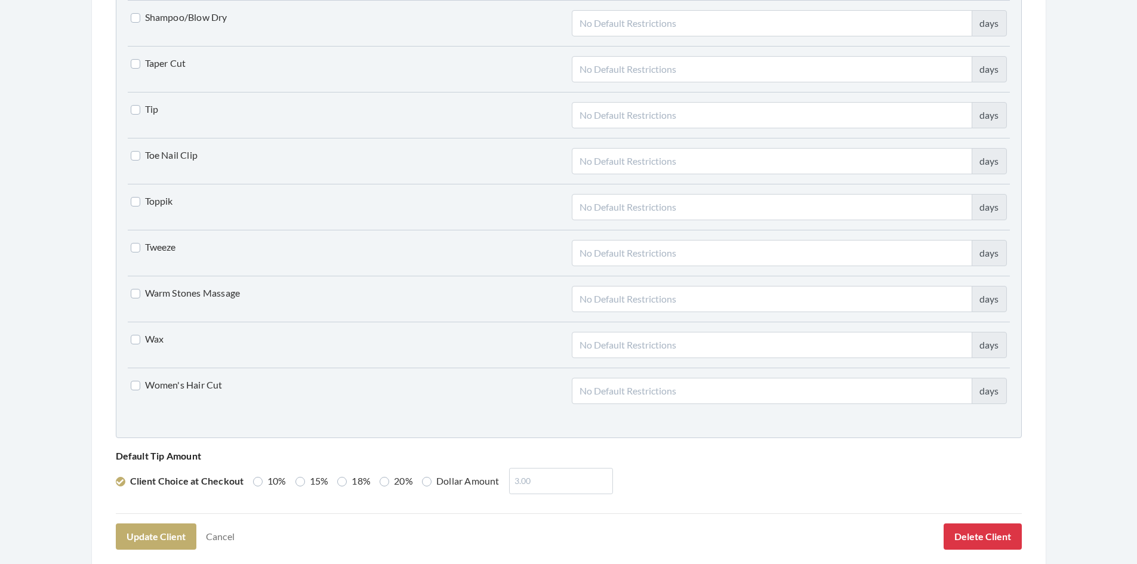
scroll to position [2866, 0]
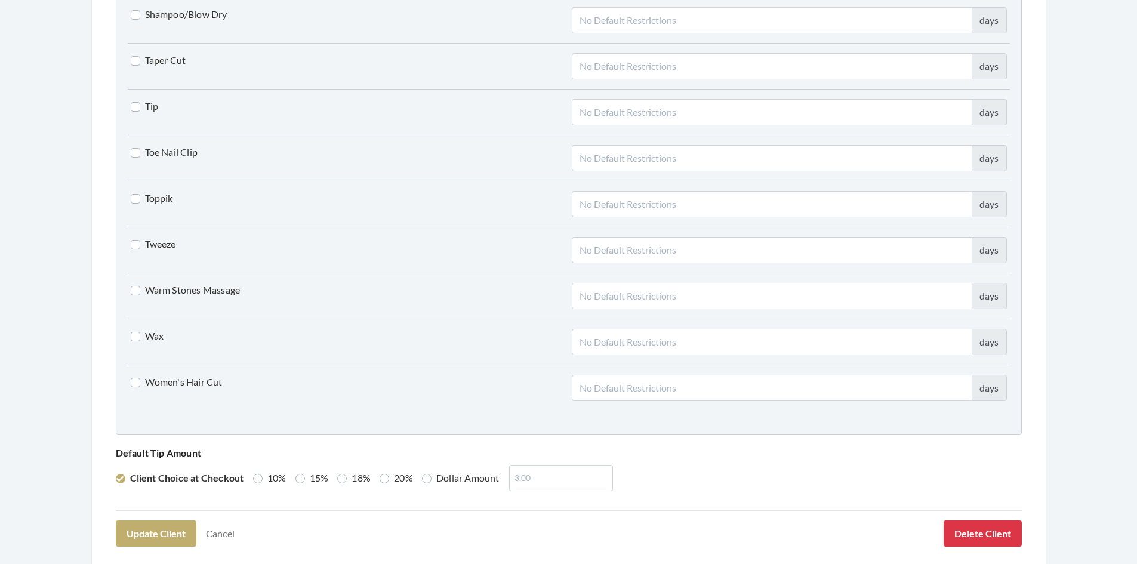
click at [139, 152] on label "Toe Nail Clip" at bounding box center [164, 152] width 67 height 14
checkbox input "true"
click at [131, 382] on label "Women's Hair Cut" at bounding box center [177, 382] width 92 height 14
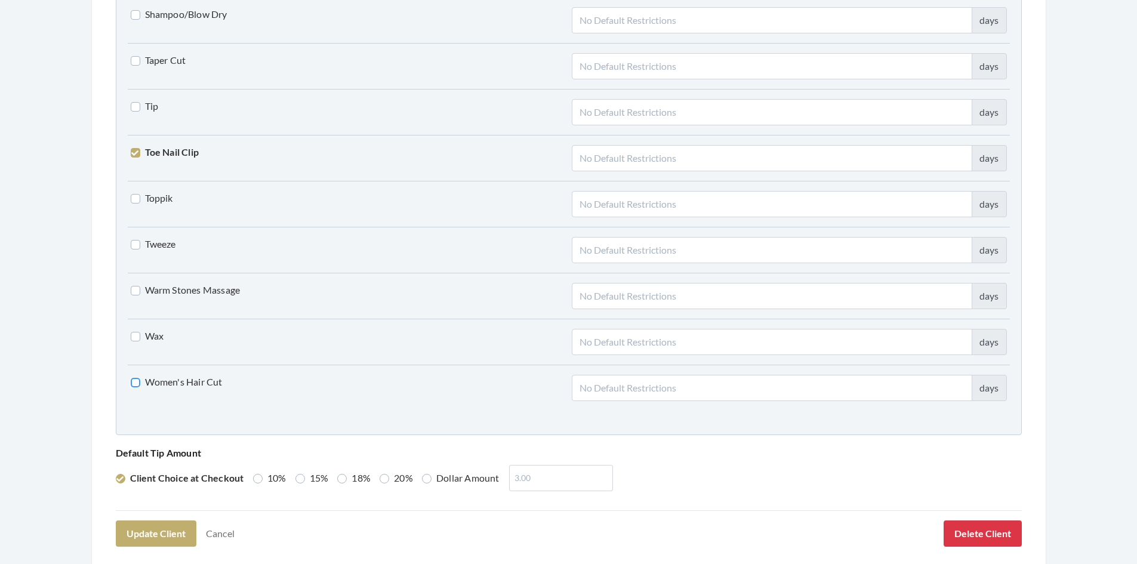
checkbox input "true"
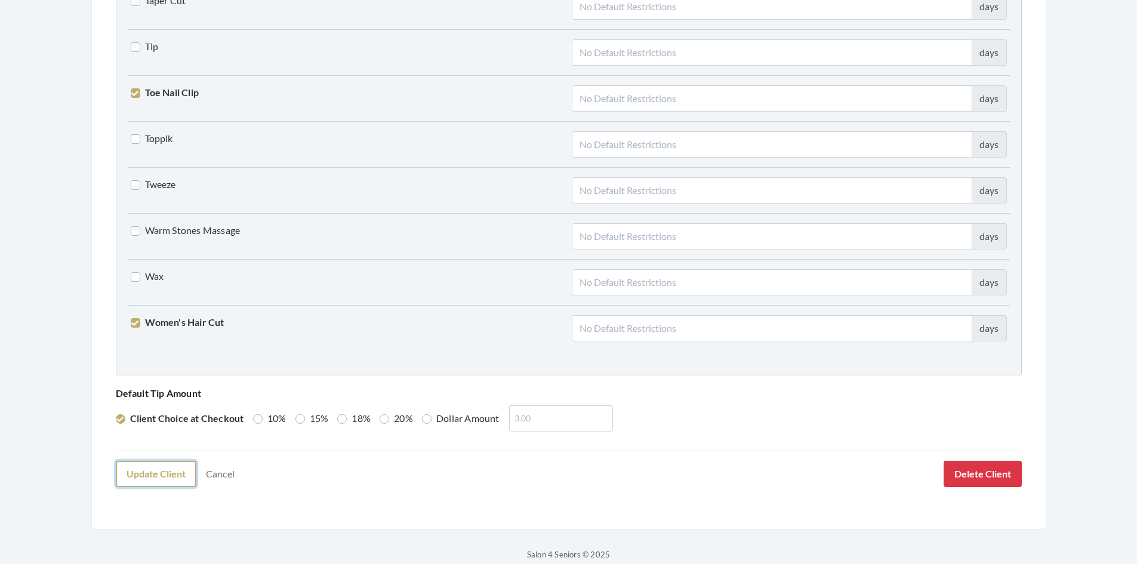
click at [179, 474] on button "Update Client" at bounding box center [156, 474] width 81 height 26
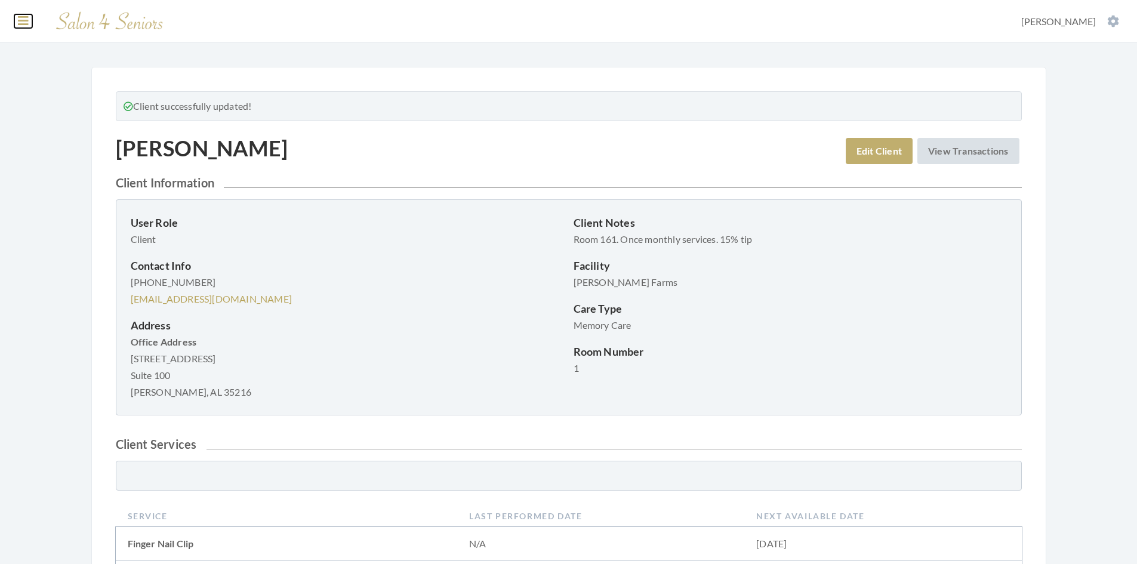
click at [24, 18] on icon at bounding box center [23, 21] width 11 height 12
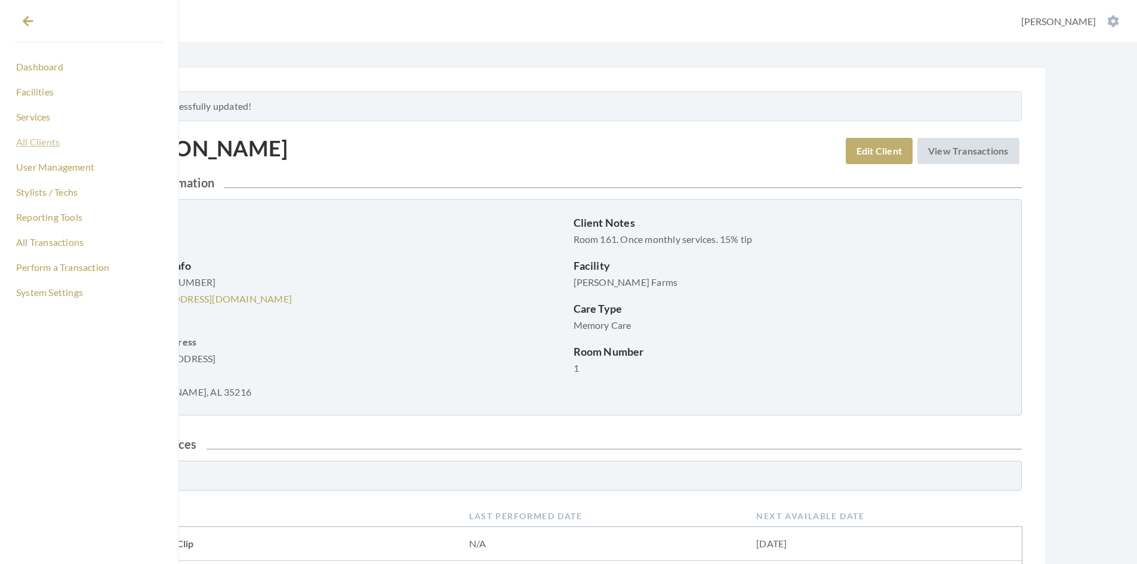
click at [31, 144] on link "All Clients" at bounding box center [89, 142] width 150 height 20
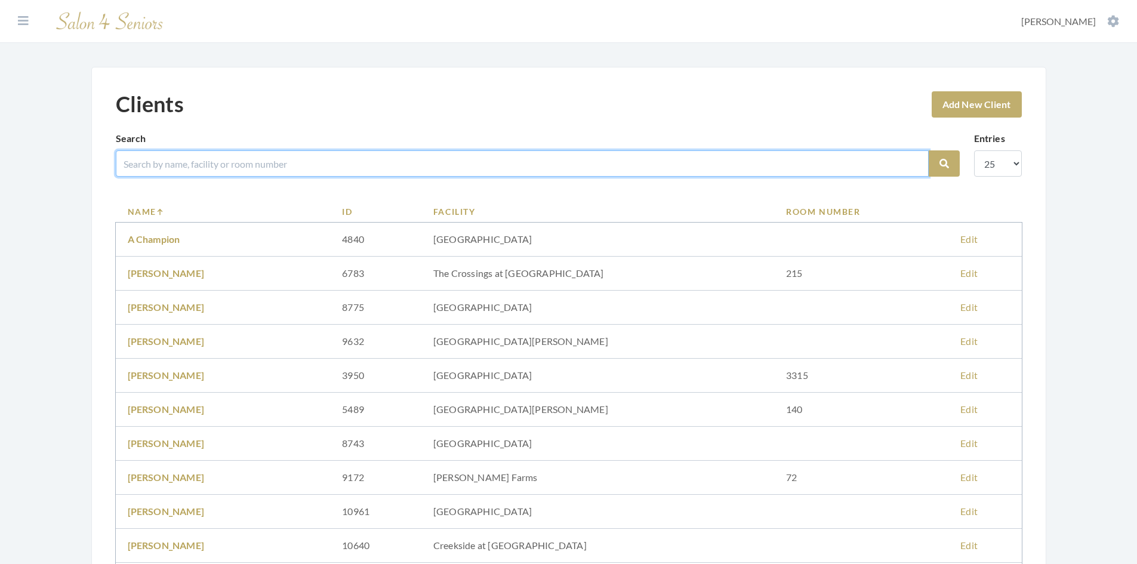
click at [188, 162] on input "search" at bounding box center [522, 163] width 813 height 26
type input "[PERSON_NAME]"
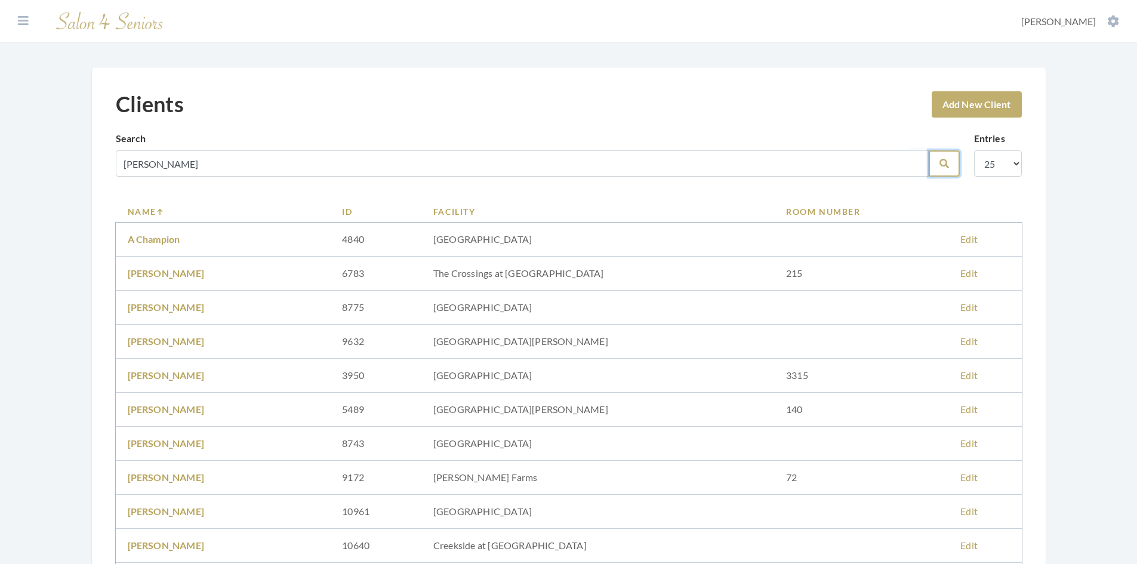
click at [945, 163] on icon "submit" at bounding box center [945, 164] width 10 height 10
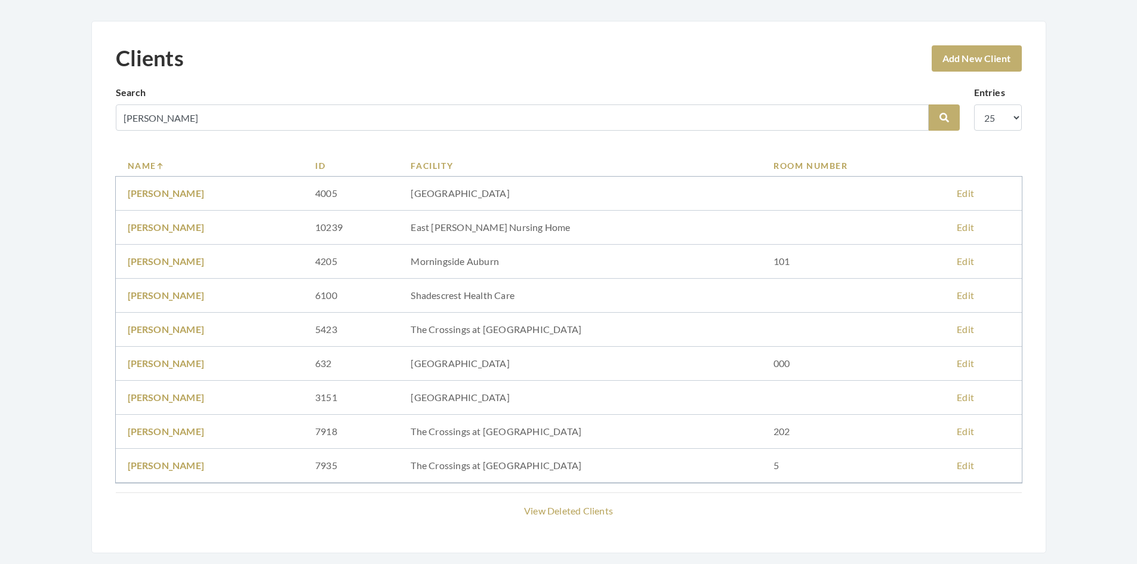
scroll to position [60, 0]
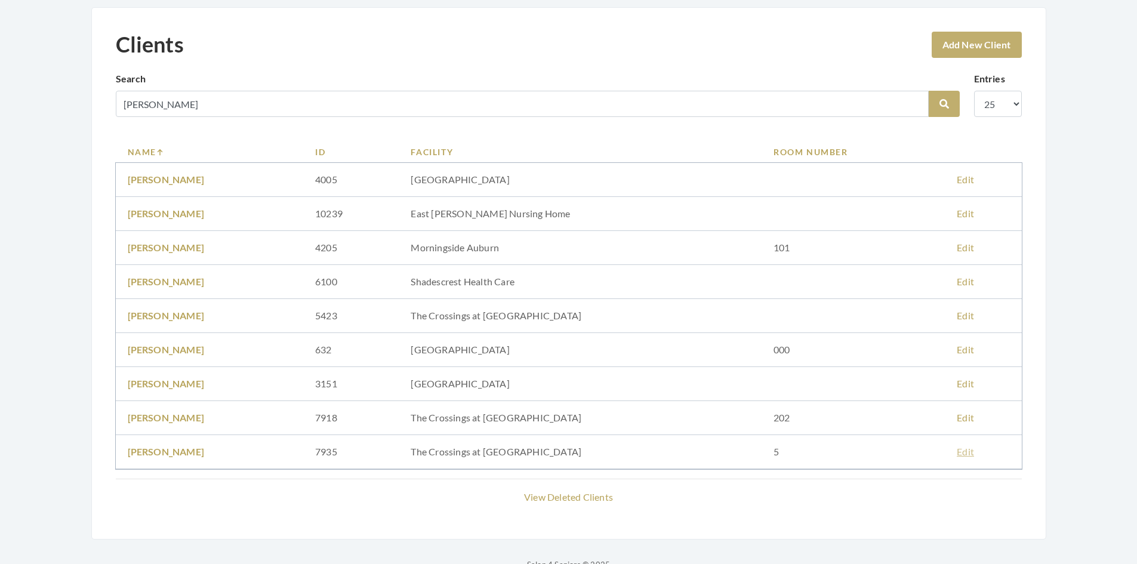
click at [958, 451] on link "Edit" at bounding box center [965, 451] width 17 height 11
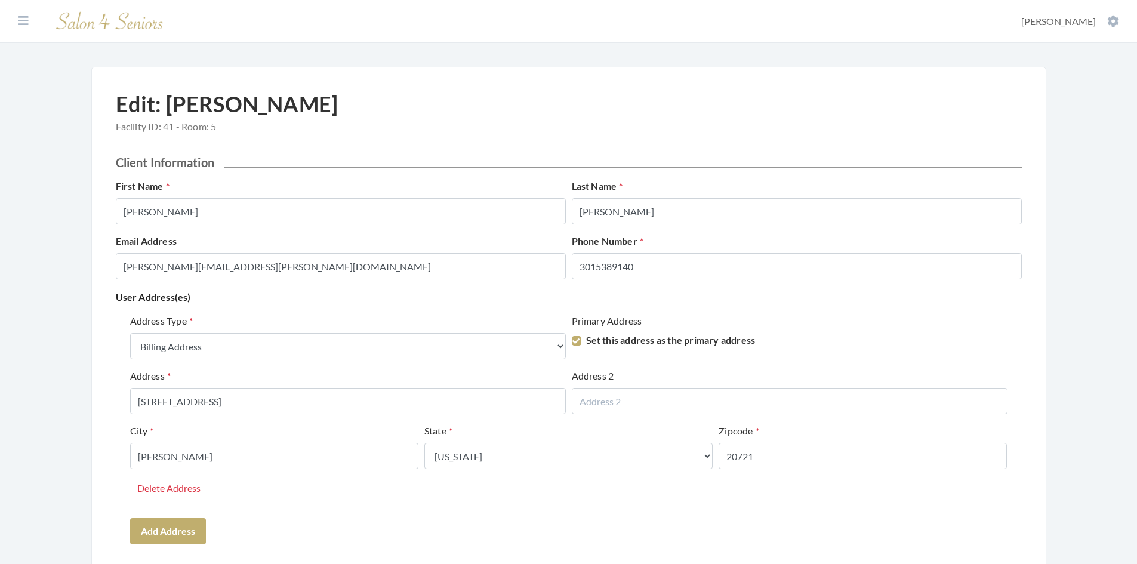
select select "billing"
select select "md"
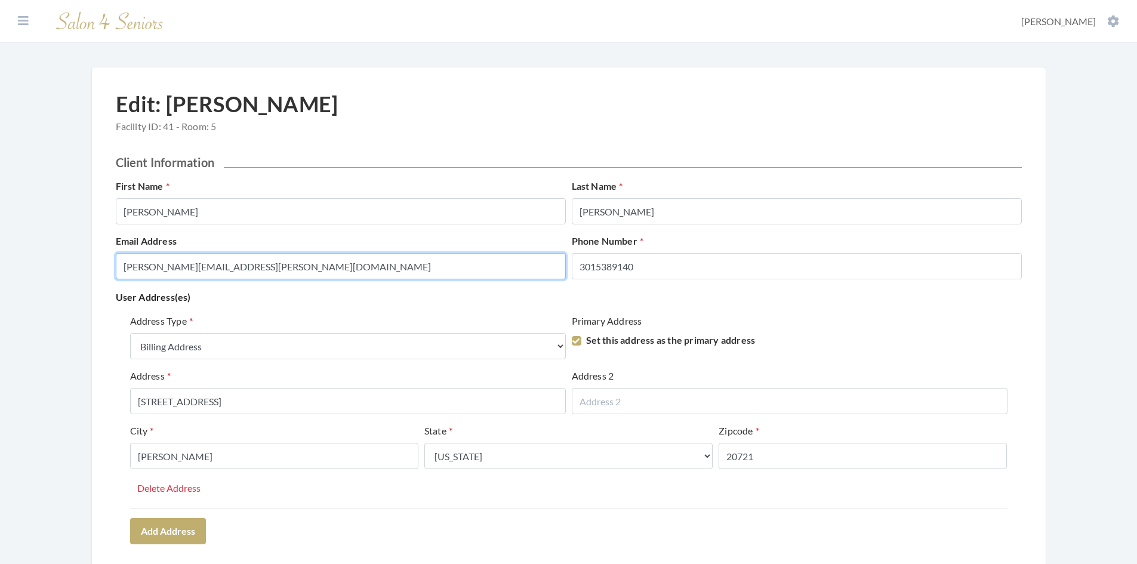
drag, startPoint x: 356, startPoint y: 264, endPoint x: 32, endPoint y: 276, distance: 324.4
paste input "[EMAIL_ADDRESS][DOMAIN_NAME]"
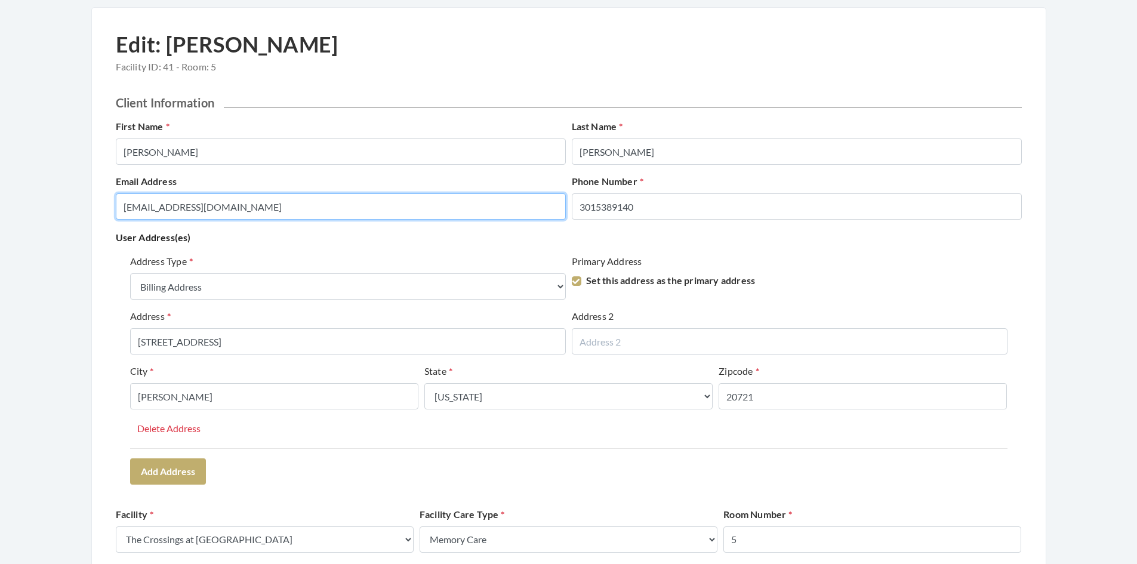
scroll to position [119, 0]
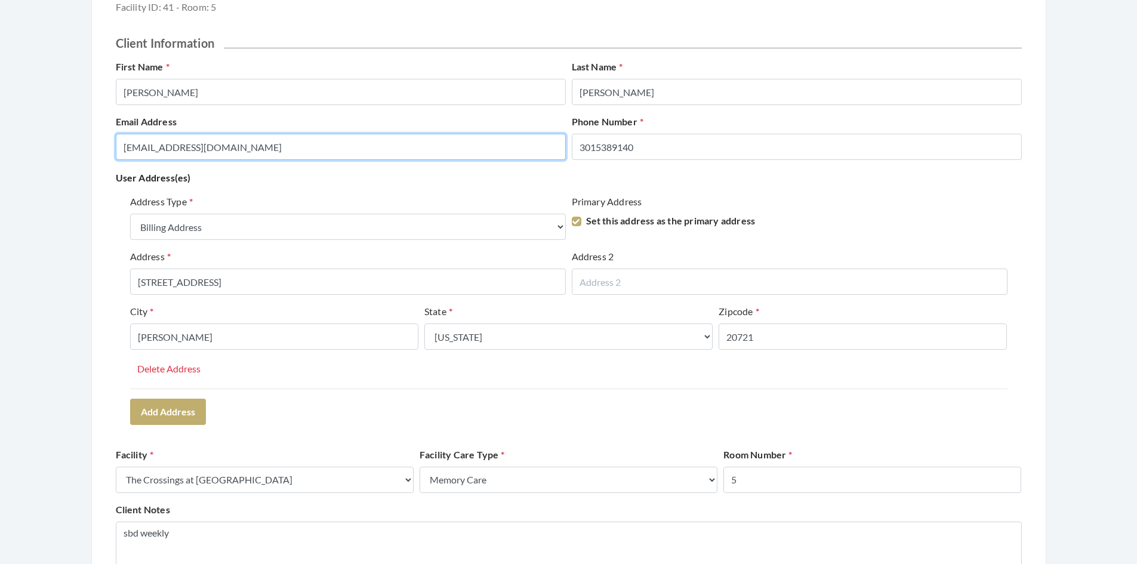
type input "[EMAIL_ADDRESS][DOMAIN_NAME]"
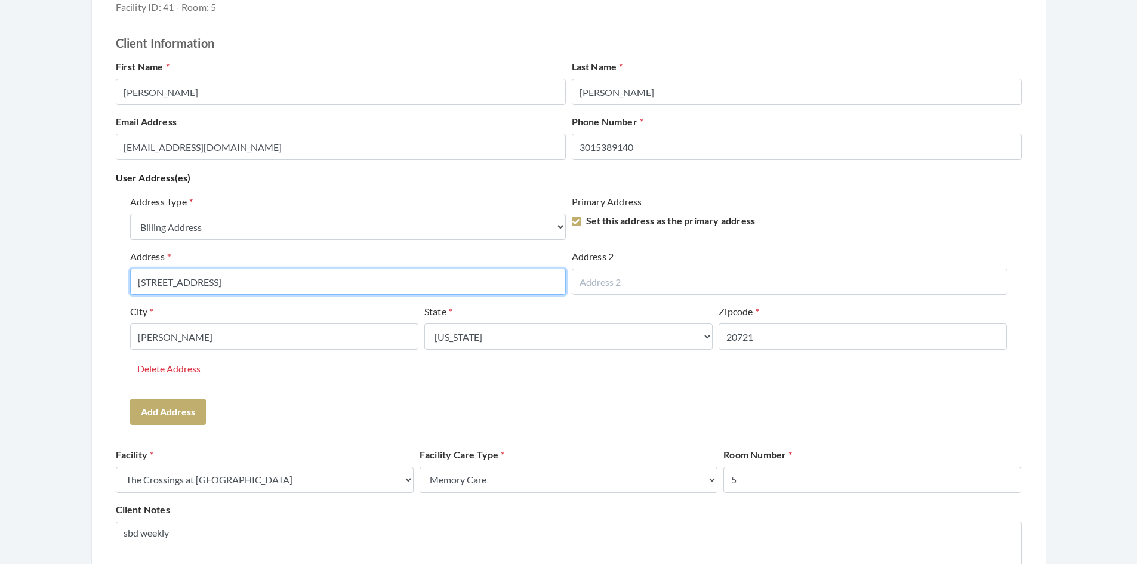
drag, startPoint x: 234, startPoint y: 289, endPoint x: 103, endPoint y: 297, distance: 131.6
click at [155, 282] on input "text" at bounding box center [348, 282] width 436 height 26
type input "[STREET_ADDRESS]"
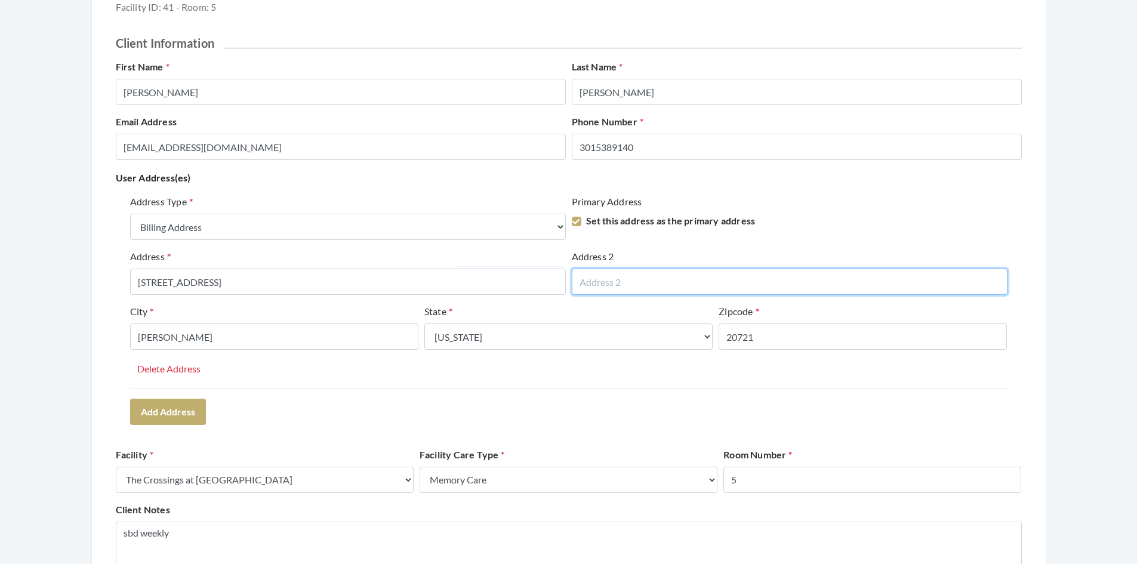
type input "Suite 100"
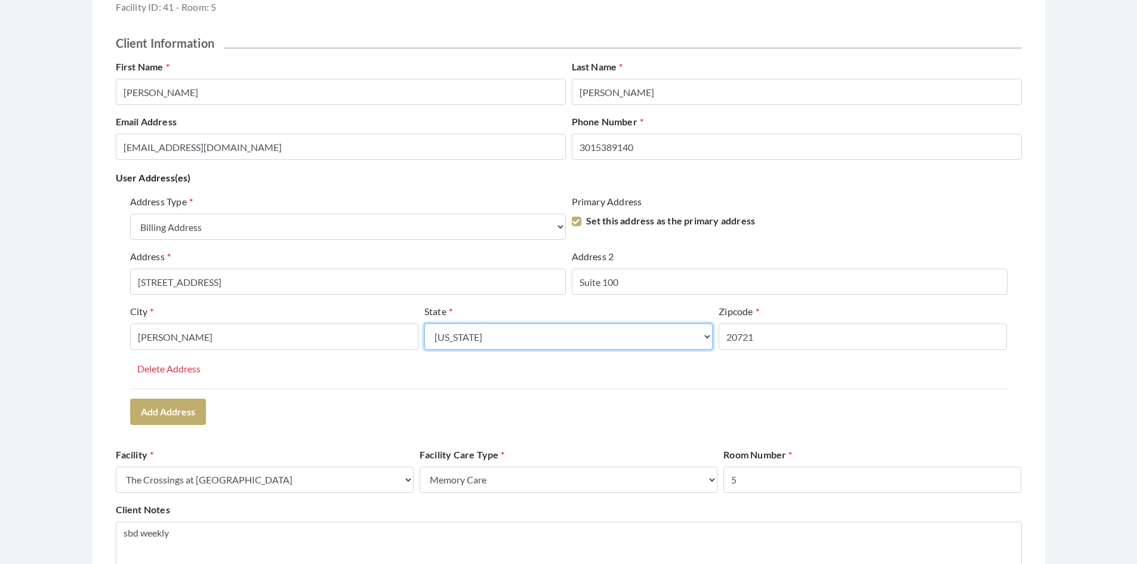
select select "al"
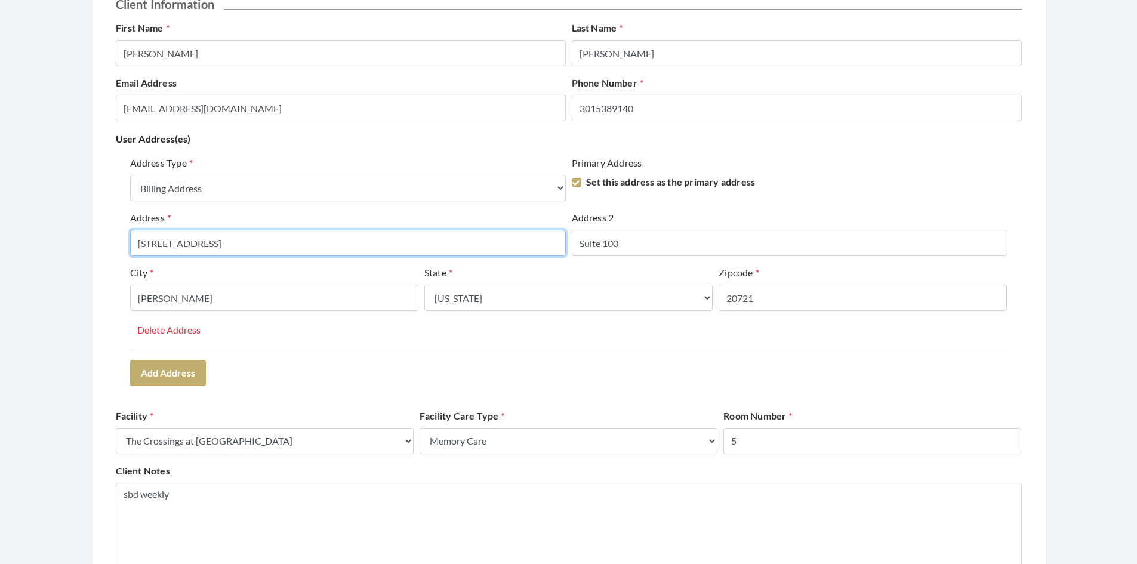
scroll to position [179, 0]
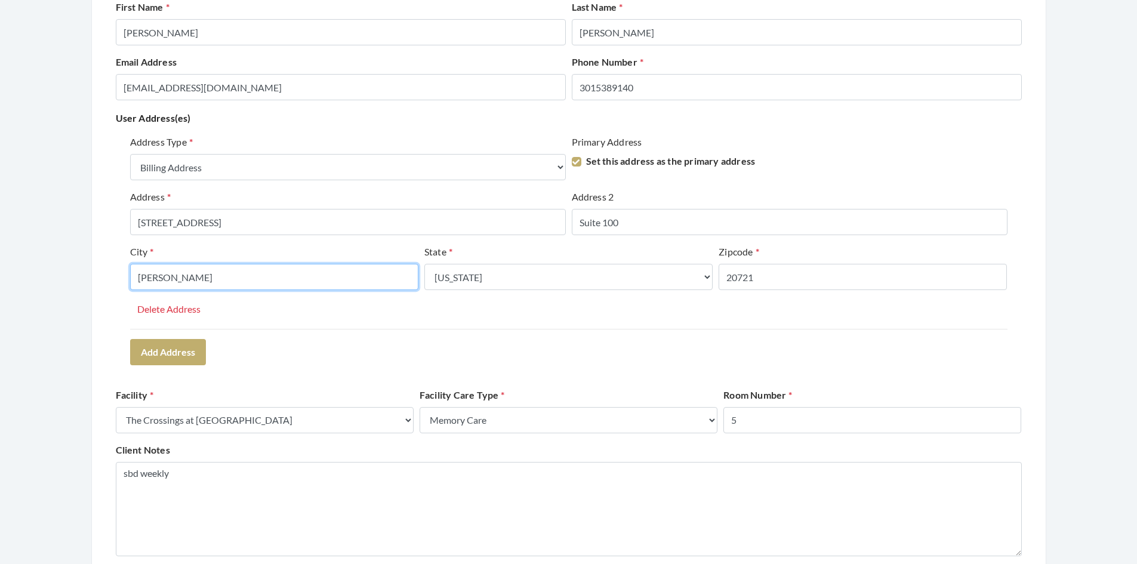
drag, startPoint x: 184, startPoint y: 275, endPoint x: 113, endPoint y: 278, distance: 71.1
click at [315, 317] on div "Address Type Select One... Office Address Home Address Billing Address Primary …" at bounding box center [569, 232] width 878 height 194
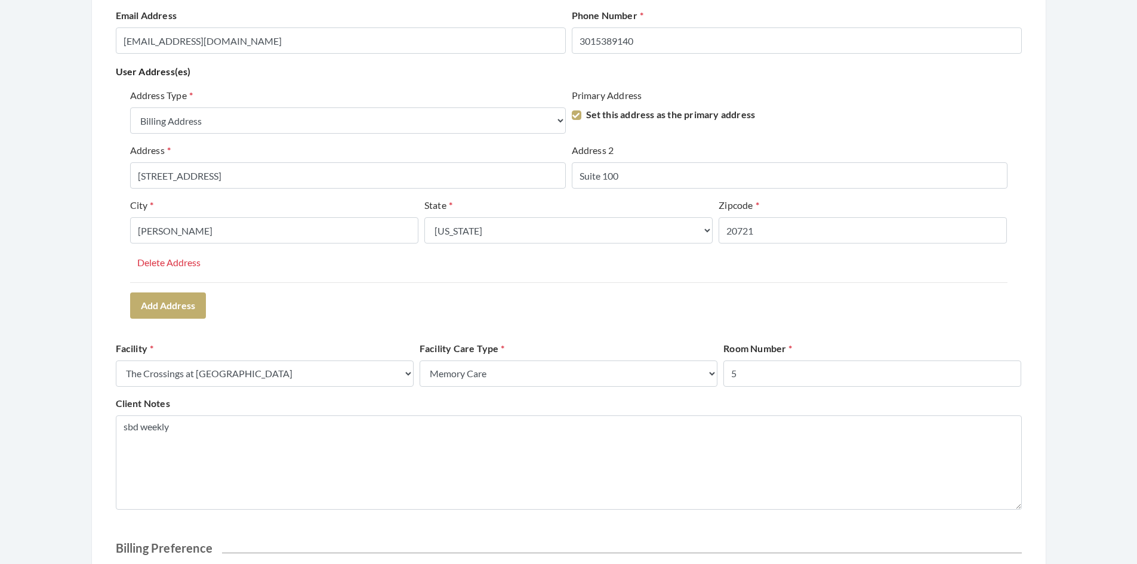
scroll to position [239, 0]
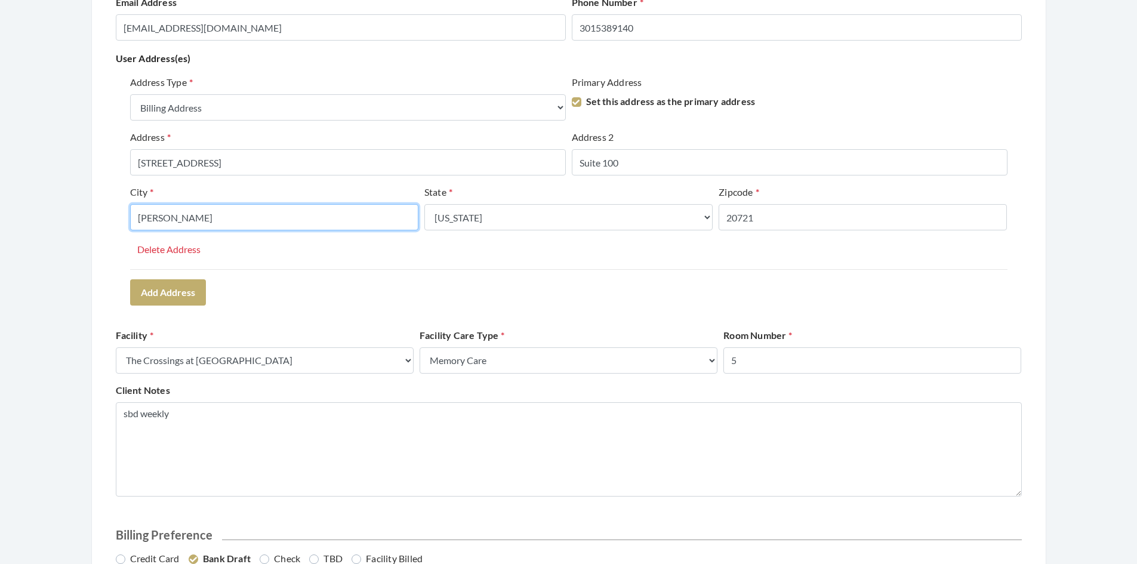
drag, startPoint x: 179, startPoint y: 219, endPoint x: 124, endPoint y: 224, distance: 54.6
click at [125, 223] on div "Address Type Select One... Office Address Home Address Billing Address Primary …" at bounding box center [569, 189] width 906 height 239
type input "Hoover"
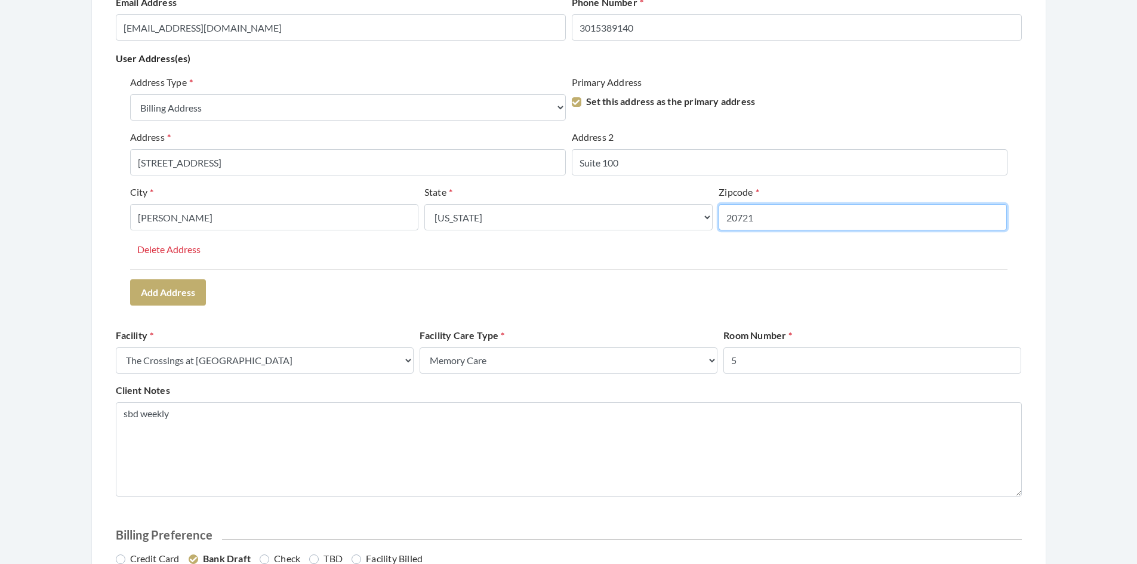
drag, startPoint x: 770, startPoint y: 211, endPoint x: 717, endPoint y: 219, distance: 53.7
click at [717, 219] on div "Zipcode 20721" at bounding box center [863, 212] width 294 height 55
type input "35216"
click at [546, 284] on div "Address Type Select One... Office Address Home Address Billing Address Primary …" at bounding box center [569, 189] width 906 height 239
click at [577, 103] on label "Set this address as the primary address" at bounding box center [664, 101] width 184 height 14
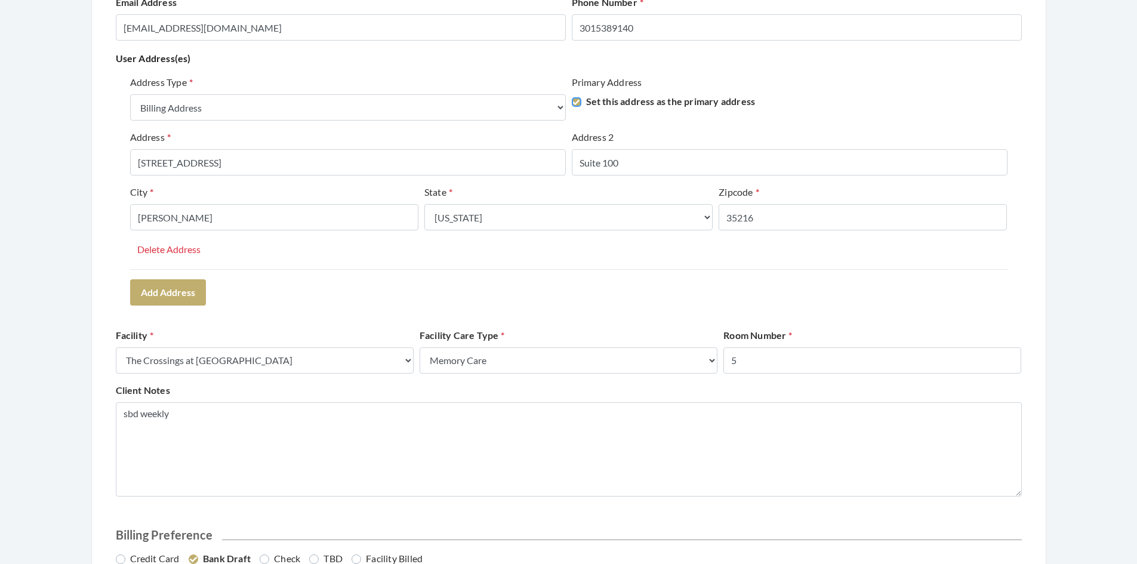
checkbox input "false"
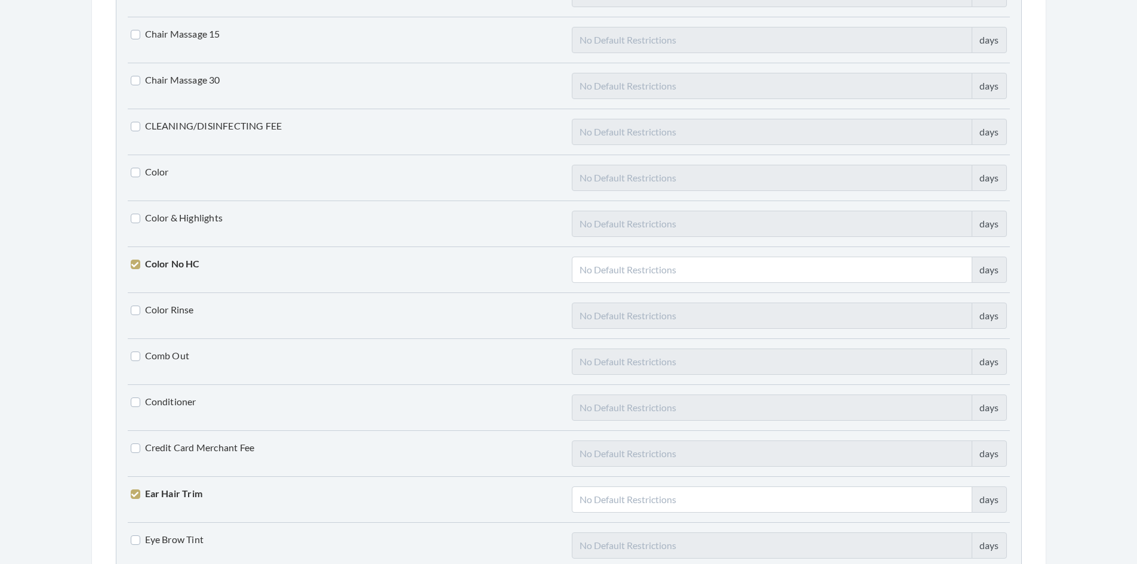
scroll to position [1194, 0]
click at [133, 170] on label "Color" at bounding box center [150, 169] width 38 height 14
checkbox input "true"
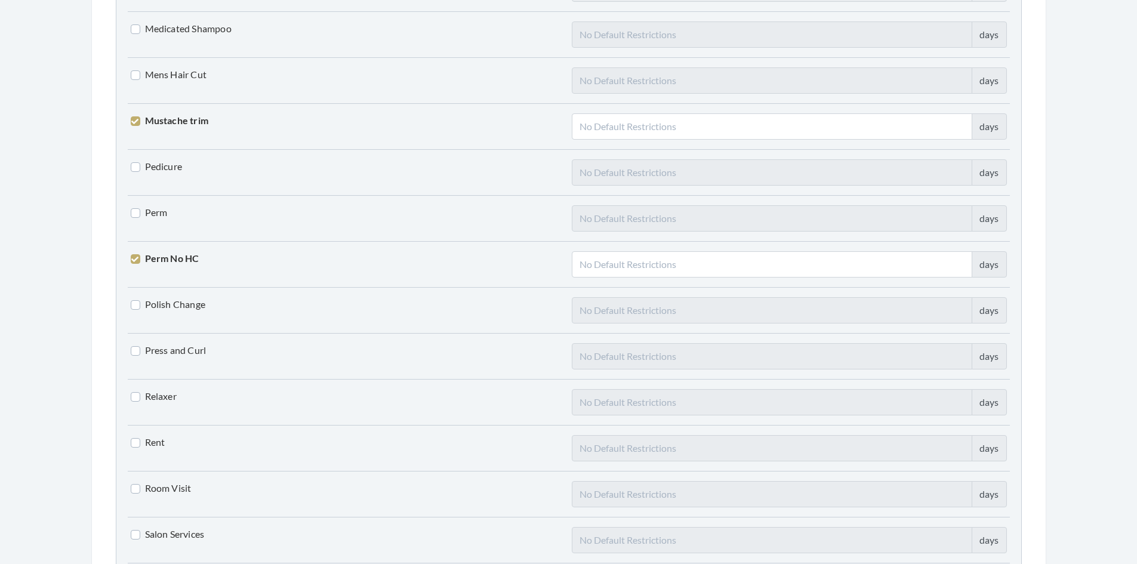
scroll to position [2209, 0]
click at [139, 209] on label "Perm" at bounding box center [149, 211] width 37 height 14
checkbox input "true"
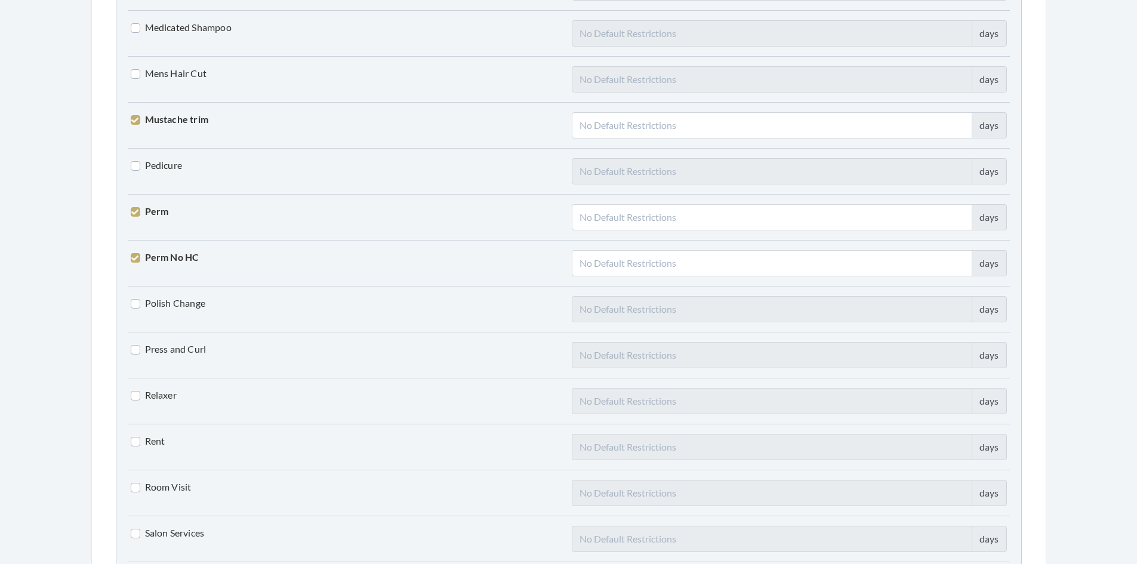
click at [133, 259] on label "Perm No HC" at bounding box center [165, 257] width 69 height 14
checkbox input "false"
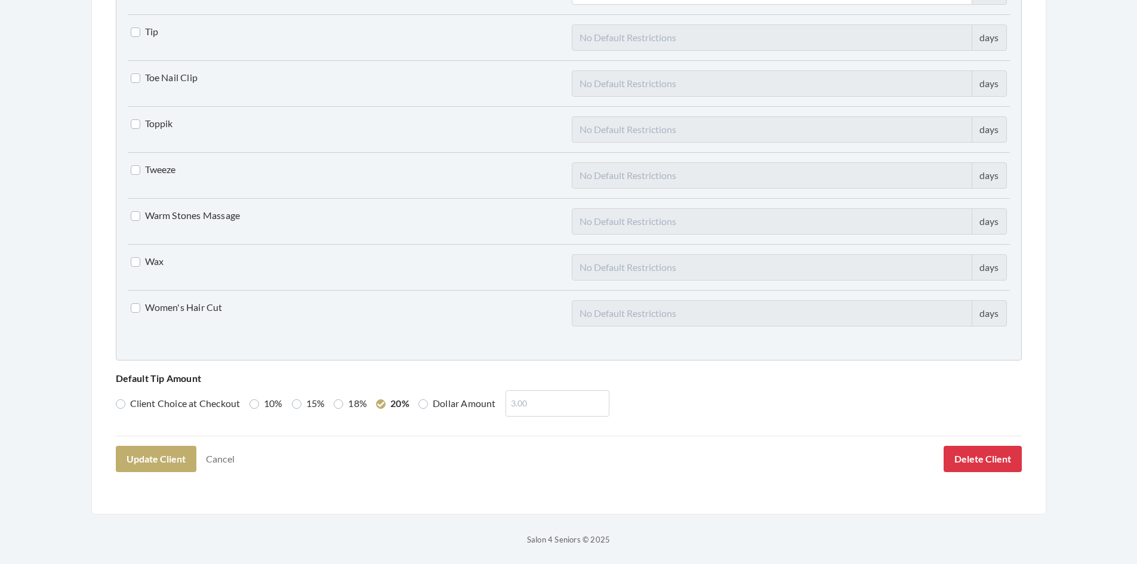
scroll to position [2941, 0]
click at [178, 460] on button "Update Client" at bounding box center [156, 458] width 81 height 26
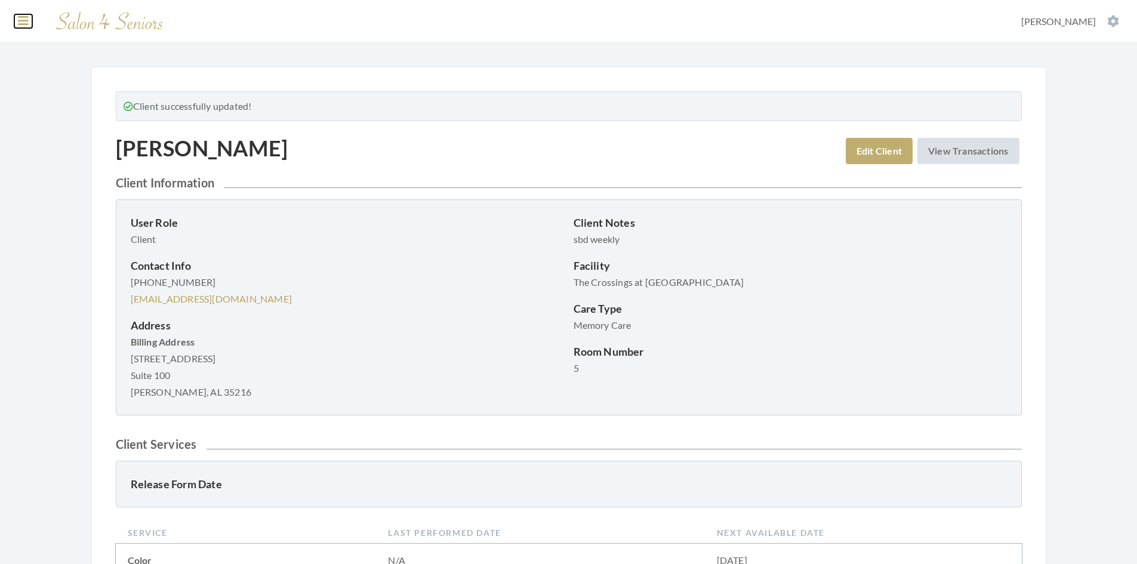
click at [29, 24] on button at bounding box center [23, 20] width 18 height 13
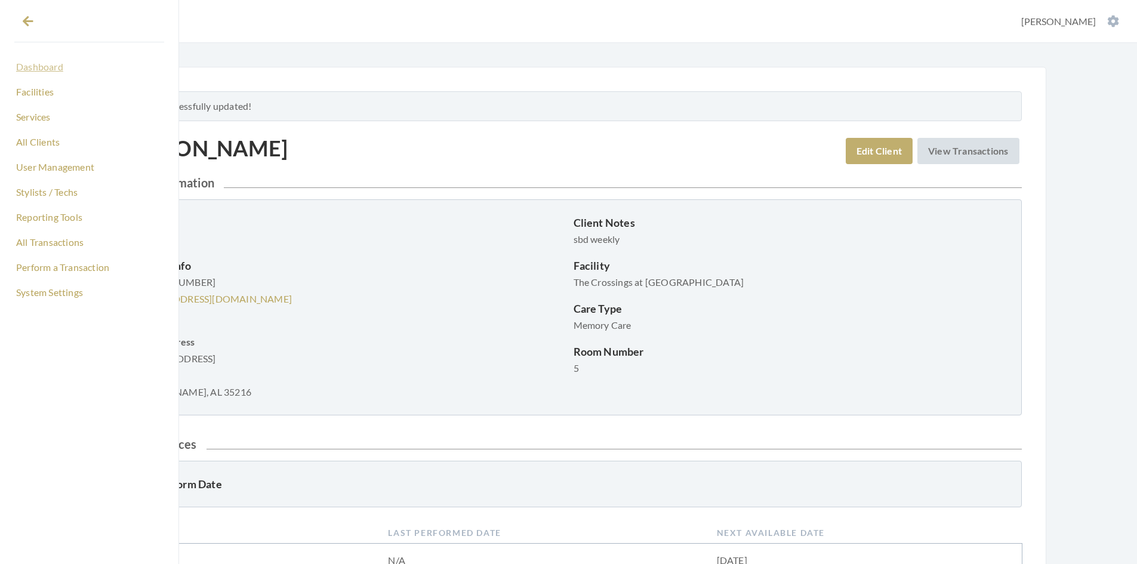
click at [39, 61] on link "Dashboard" at bounding box center [89, 67] width 150 height 20
